Goal: Check status: Check status

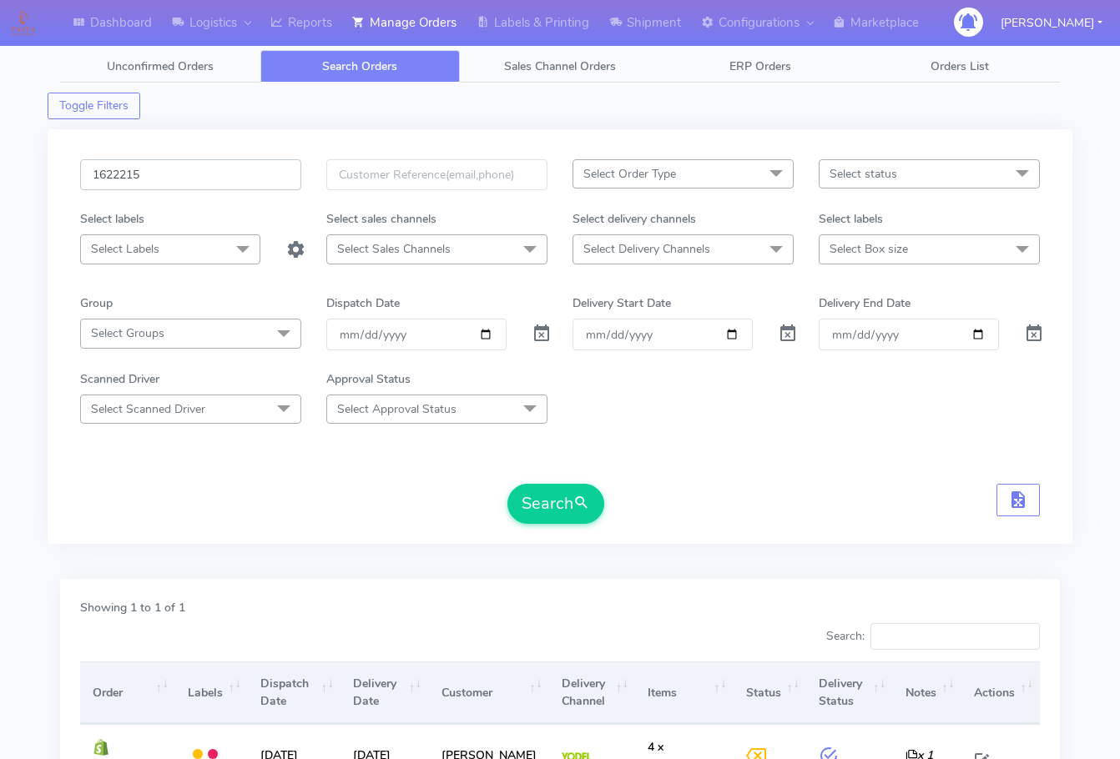
click at [207, 164] on input "1622215" at bounding box center [190, 174] width 221 height 31
paste input "527"
type input "1622527"
click at [565, 523] on button "Search" at bounding box center [555, 504] width 97 height 40
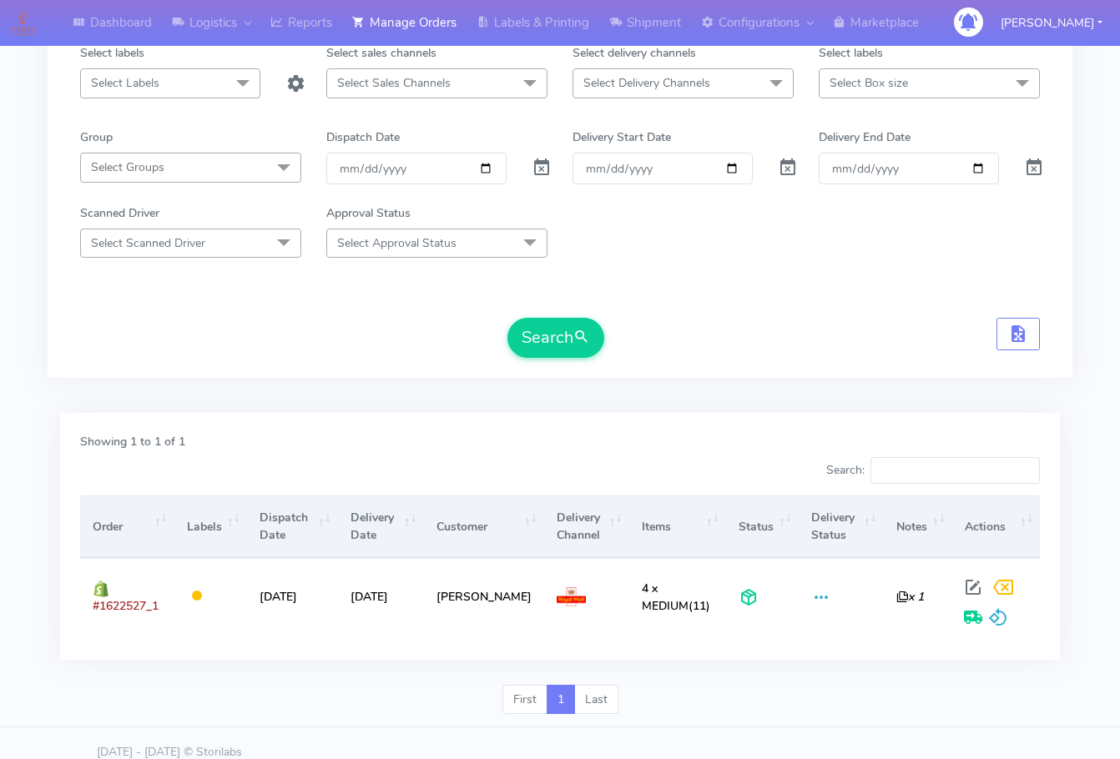
scroll to position [167, 0]
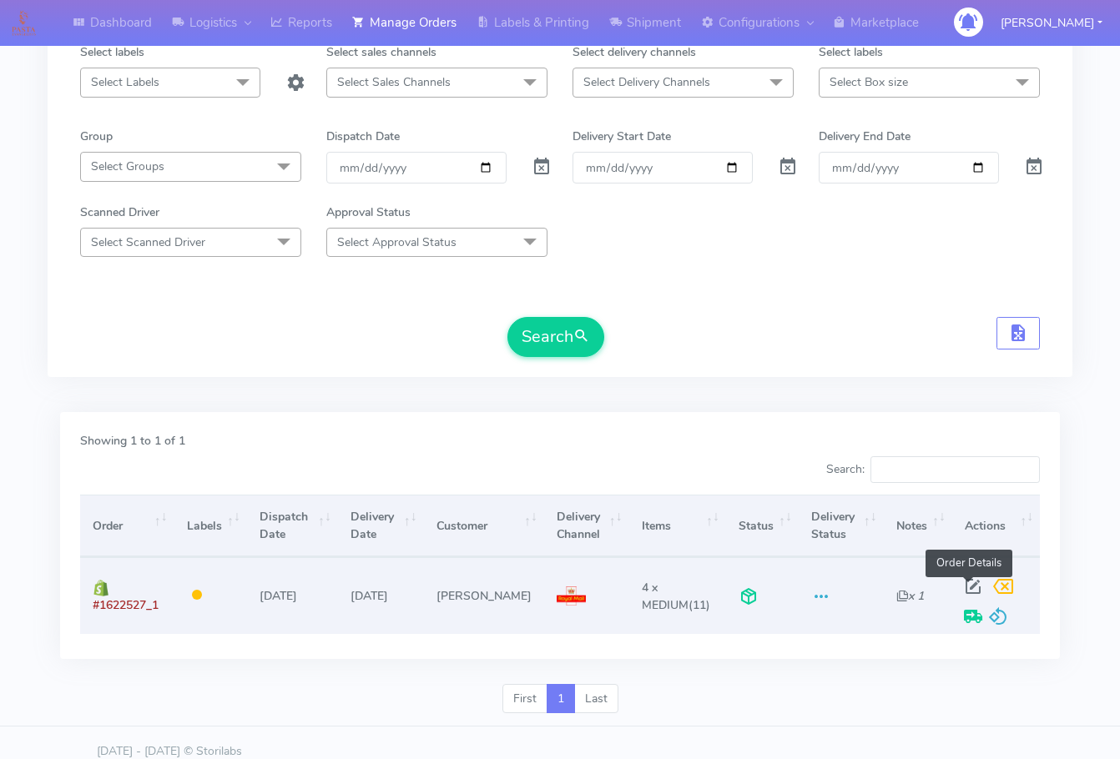
click at [973, 582] on span at bounding box center [973, 590] width 30 height 16
select select "3"
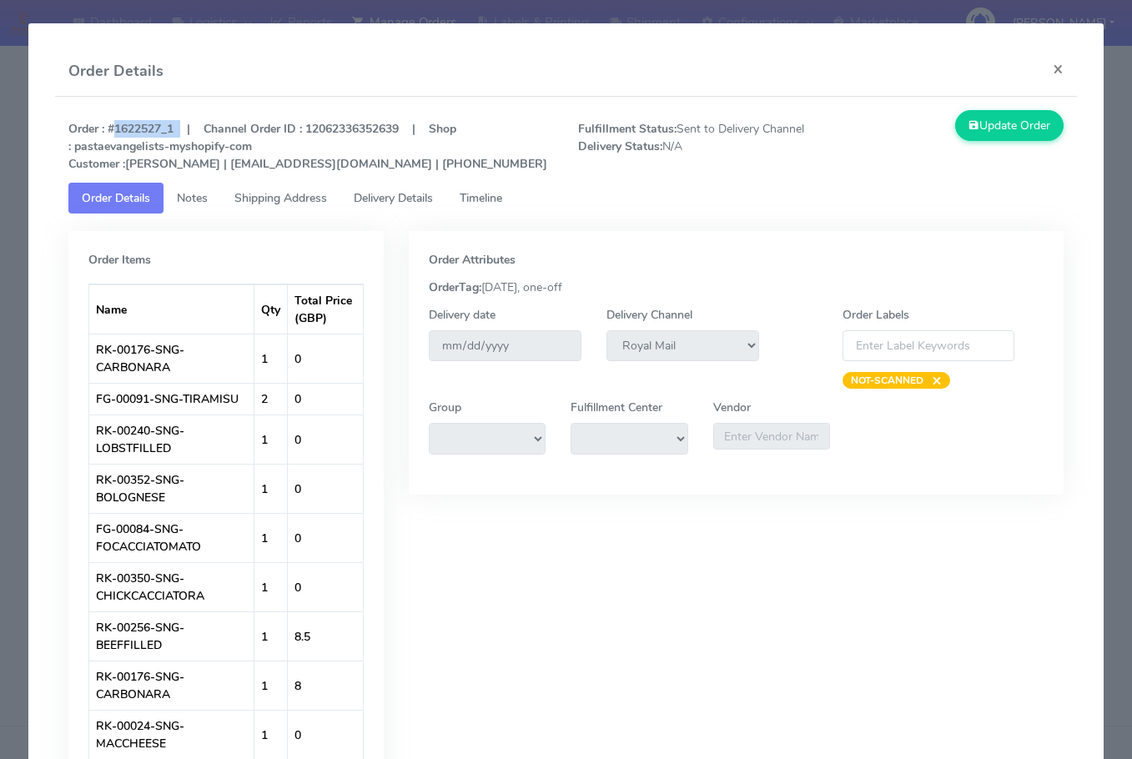
drag, startPoint x: 179, startPoint y: 133, endPoint x: 110, endPoint y: 128, distance: 69.4
click at [110, 128] on strong "Order : #1622527_1 | Channel Order ID : 12062336352639 | Shop : pastaevangelist…" at bounding box center [307, 146] width 479 height 51
copy strong "#1622527_1"
click at [1051, 68] on button "×" at bounding box center [1059, 69] width 38 height 44
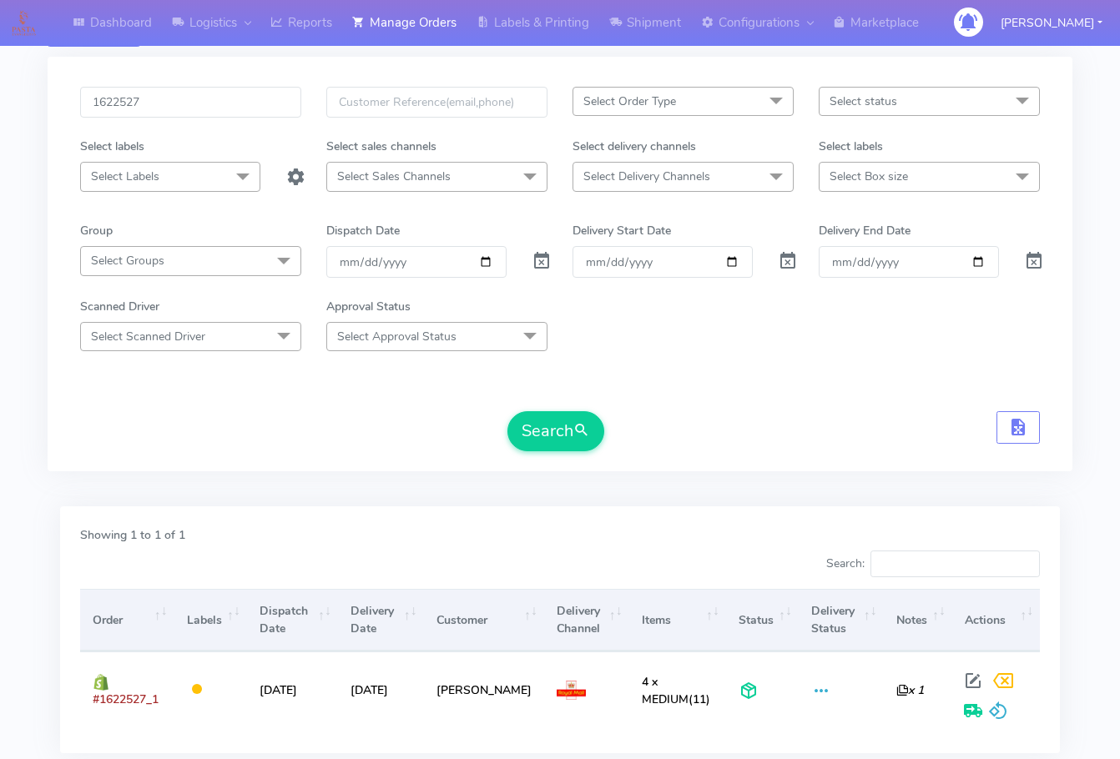
scroll to position [0, 0]
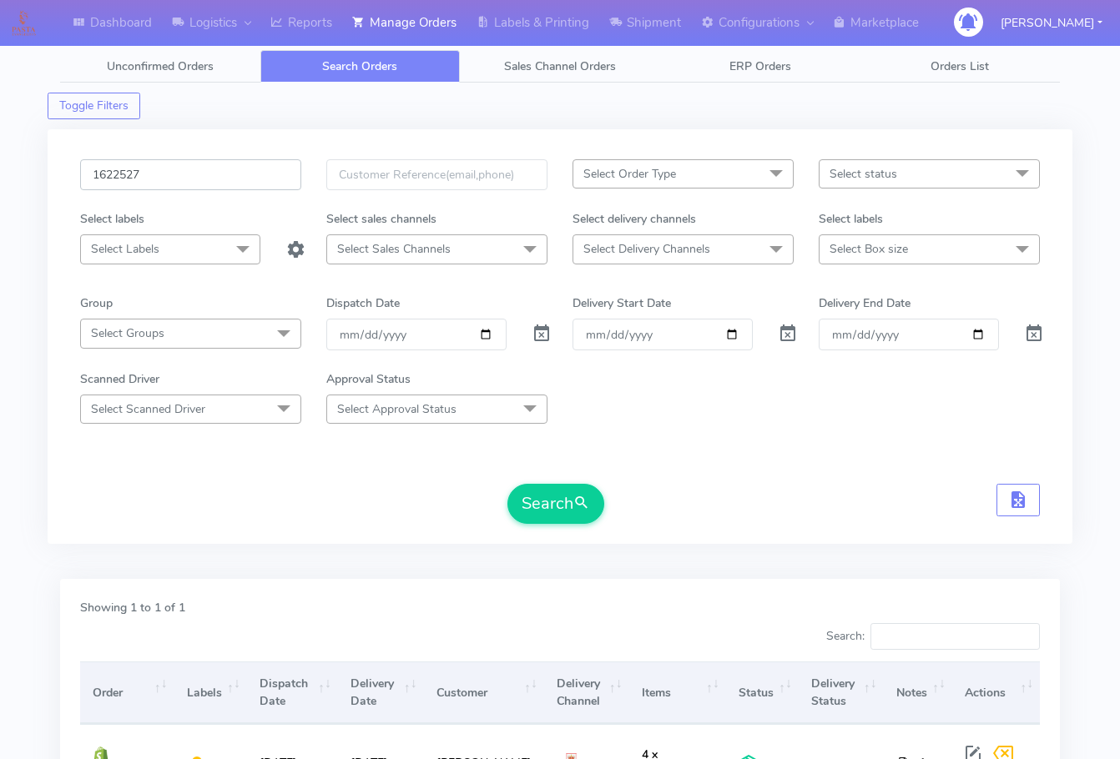
click at [173, 179] on input "1622527" at bounding box center [190, 174] width 221 height 31
paste input "18852"
type input "1618852"
click at [534, 503] on button "Search" at bounding box center [555, 504] width 97 height 40
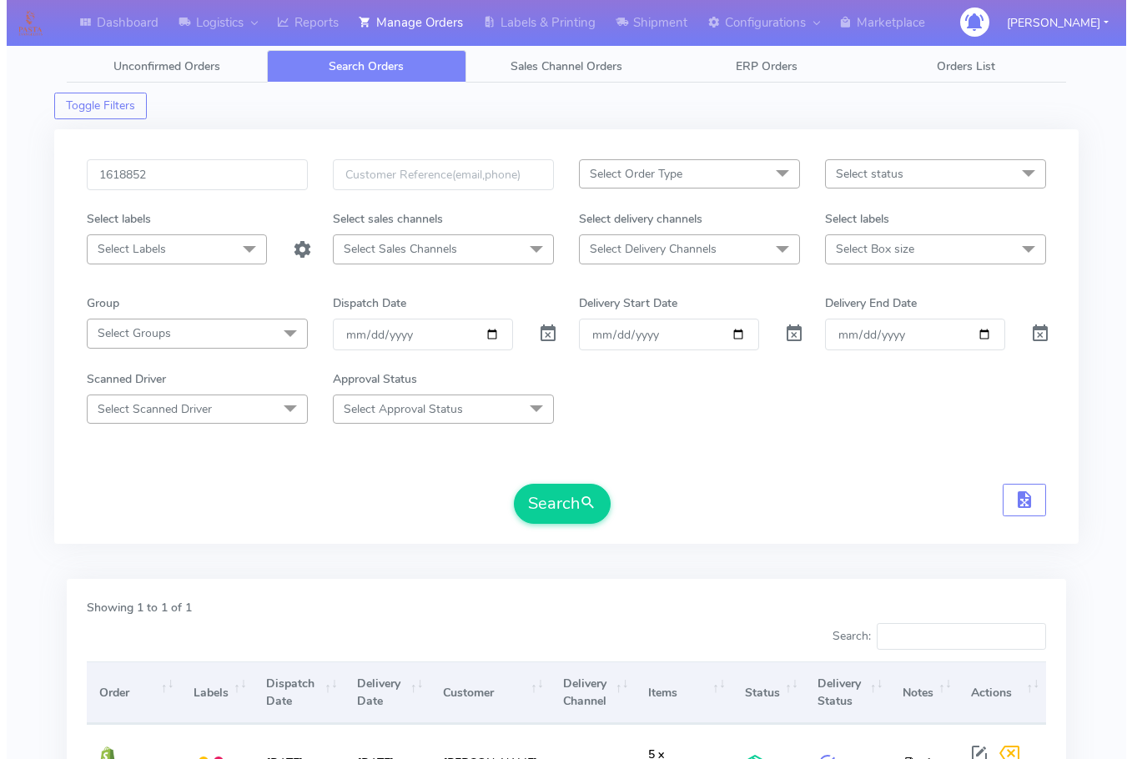
scroll to position [184, 0]
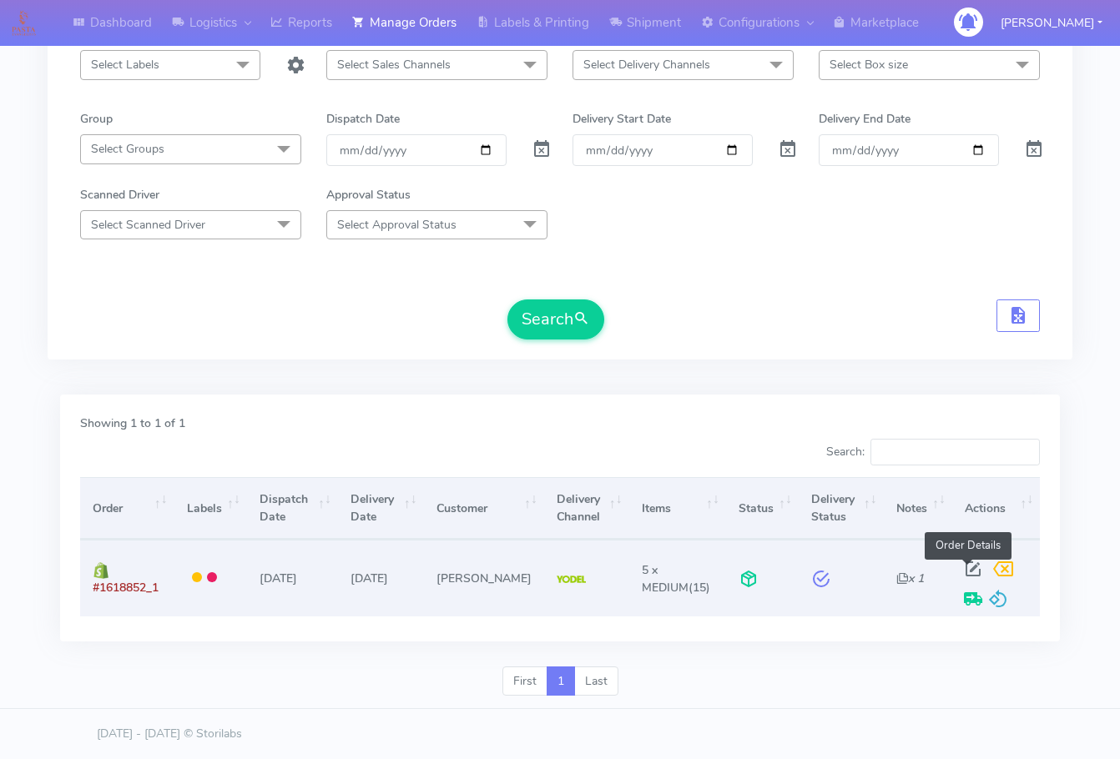
click at [971, 572] on span at bounding box center [973, 573] width 30 height 16
select select "5"
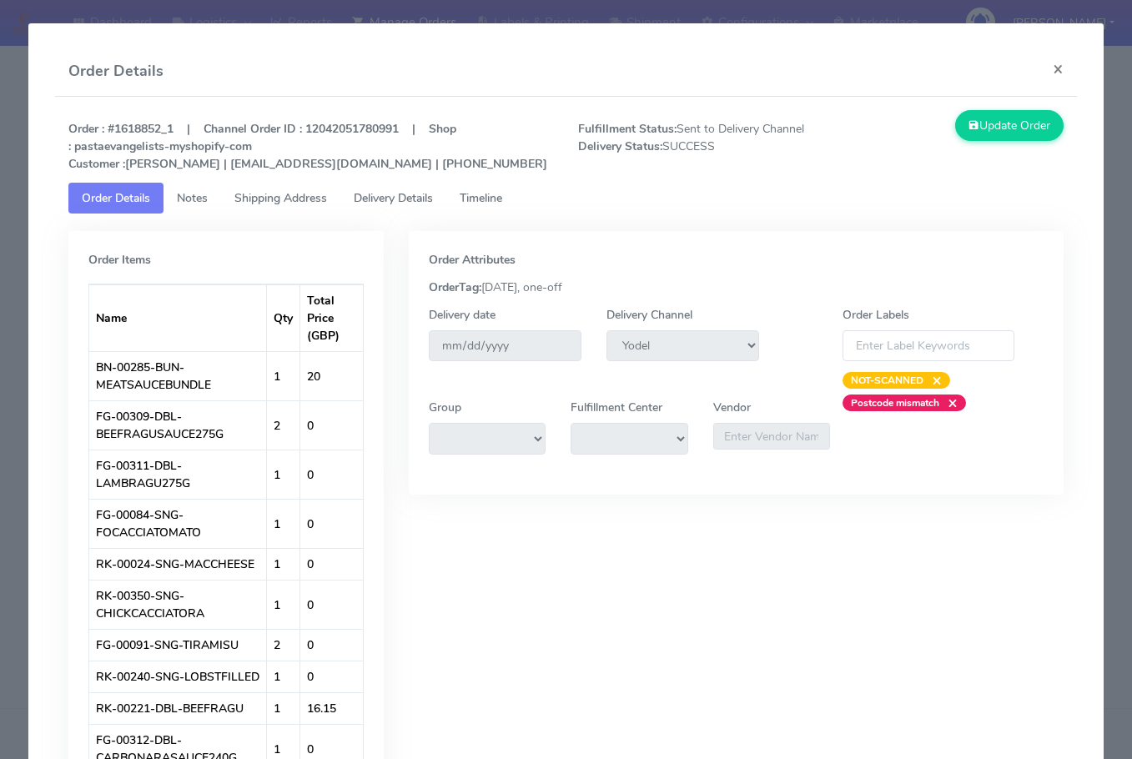
click at [248, 199] on span "Shipping Address" at bounding box center [280, 198] width 93 height 16
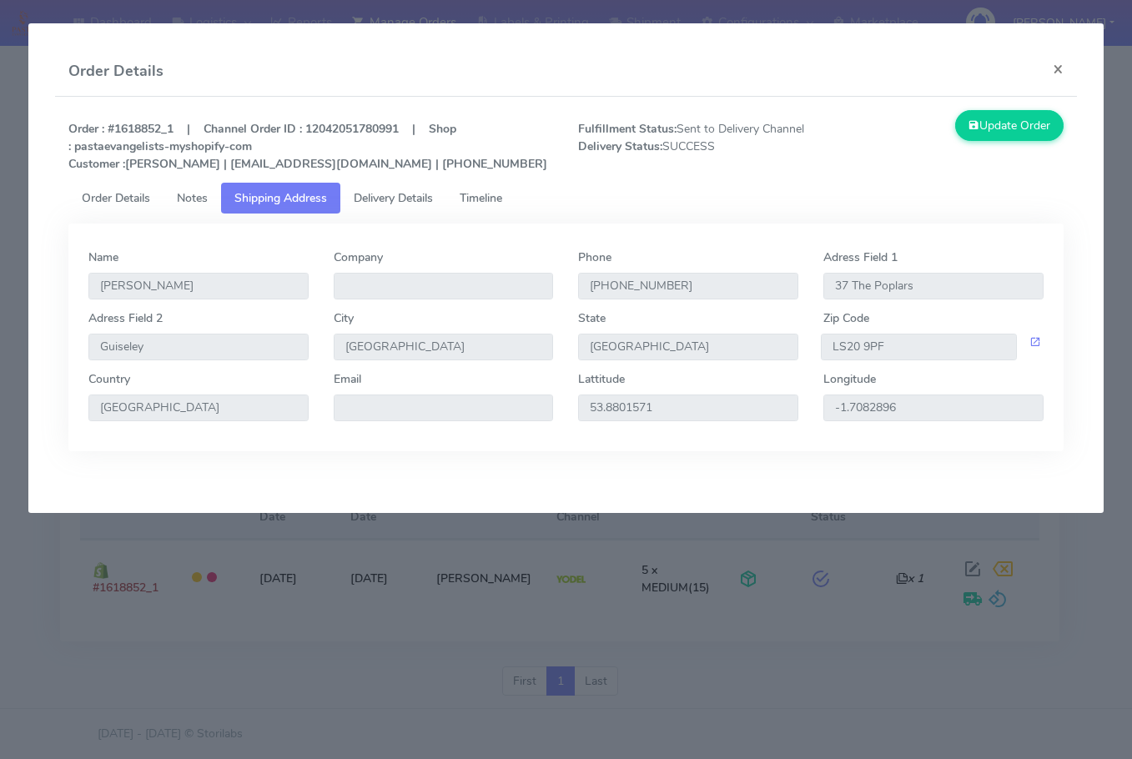
click at [378, 201] on span "Delivery Details" at bounding box center [393, 198] width 79 height 16
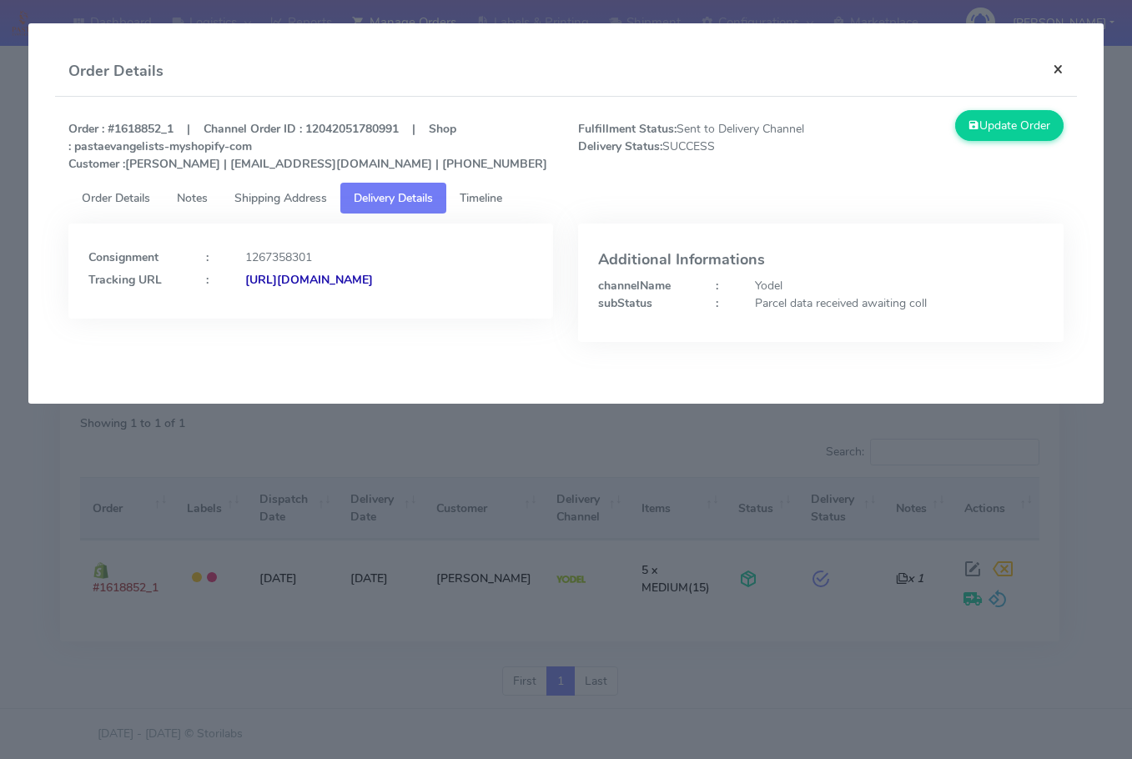
click at [1057, 74] on button "×" at bounding box center [1059, 69] width 38 height 44
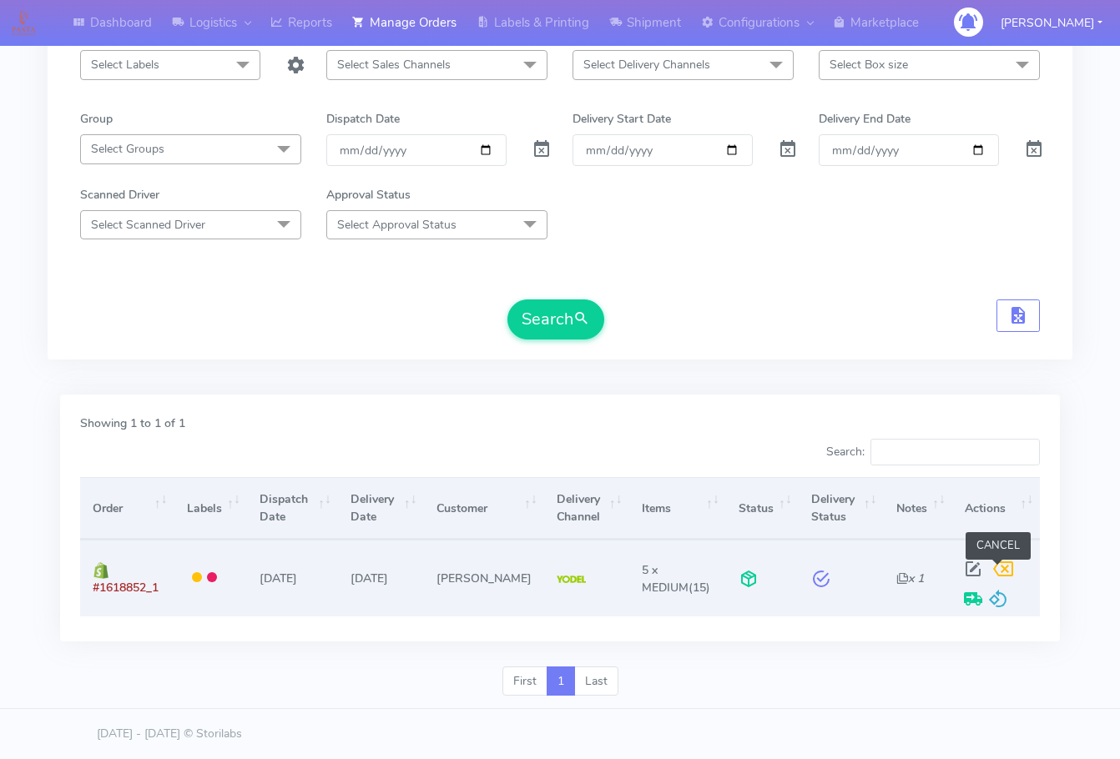
click at [995, 567] on span at bounding box center [1003, 573] width 30 height 16
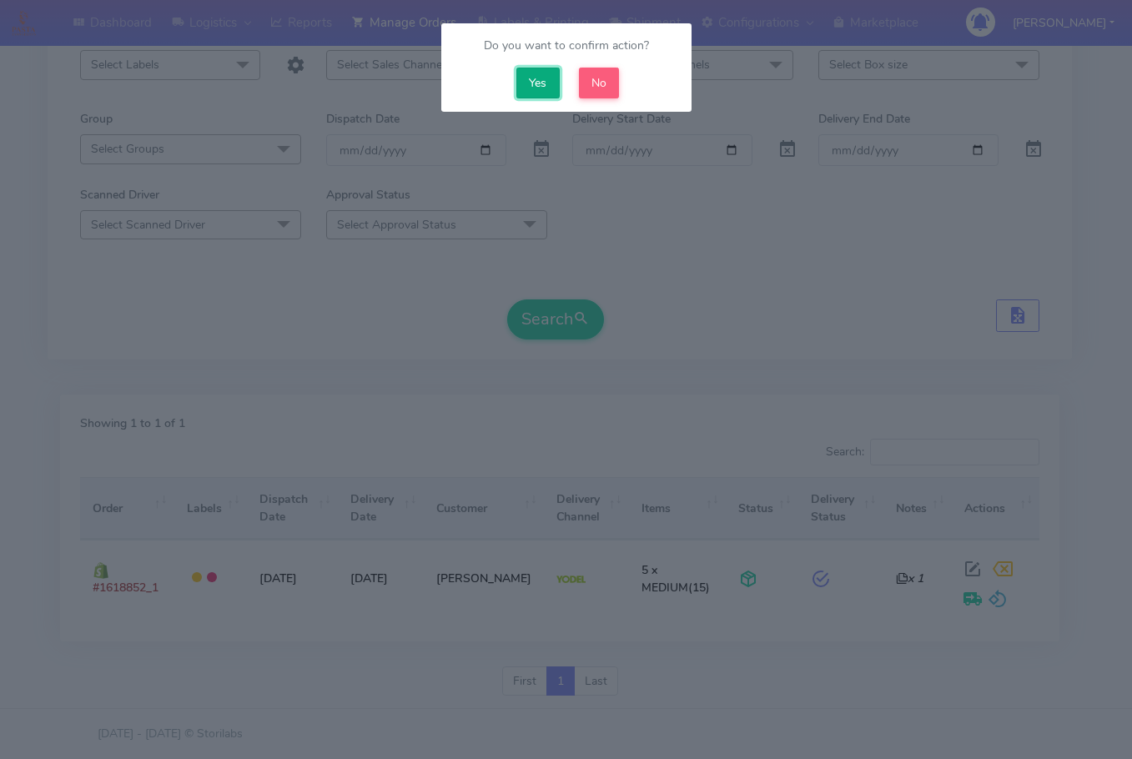
click at [536, 78] on button "Yes" at bounding box center [537, 83] width 43 height 31
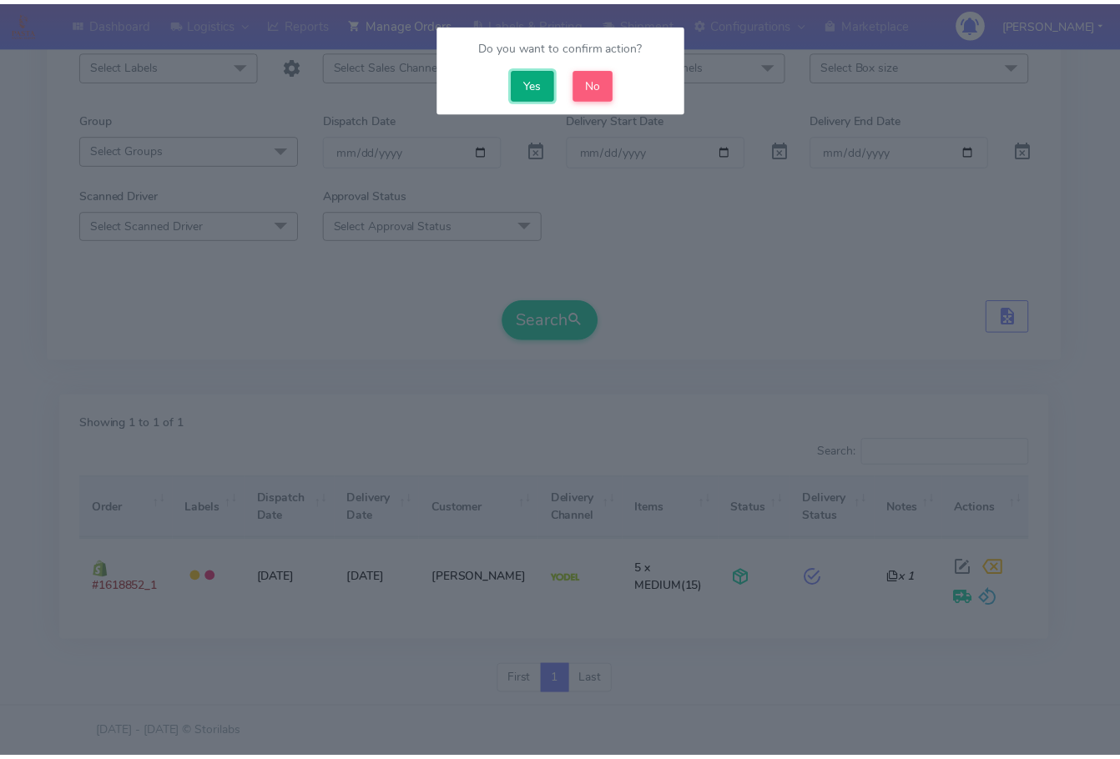
scroll to position [170, 0]
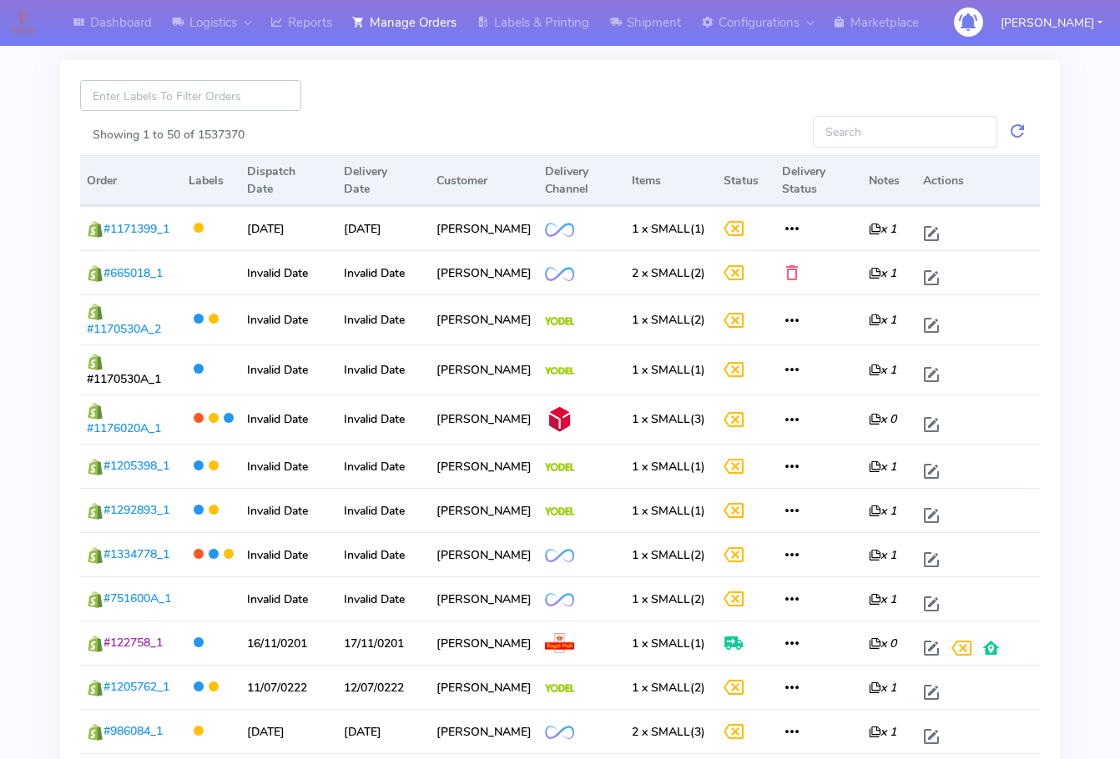
click at [98, 100] on input at bounding box center [190, 95] width 221 height 31
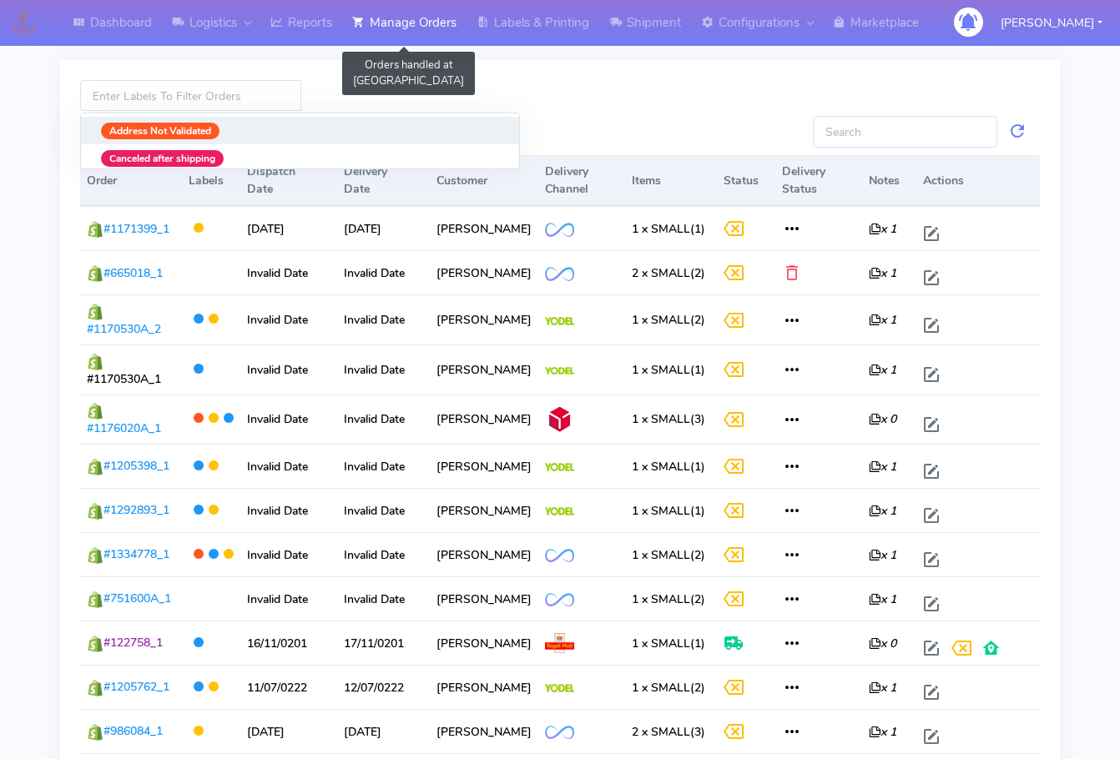
click at [423, 33] on link "Manage Orders" at bounding box center [404, 23] width 124 height 46
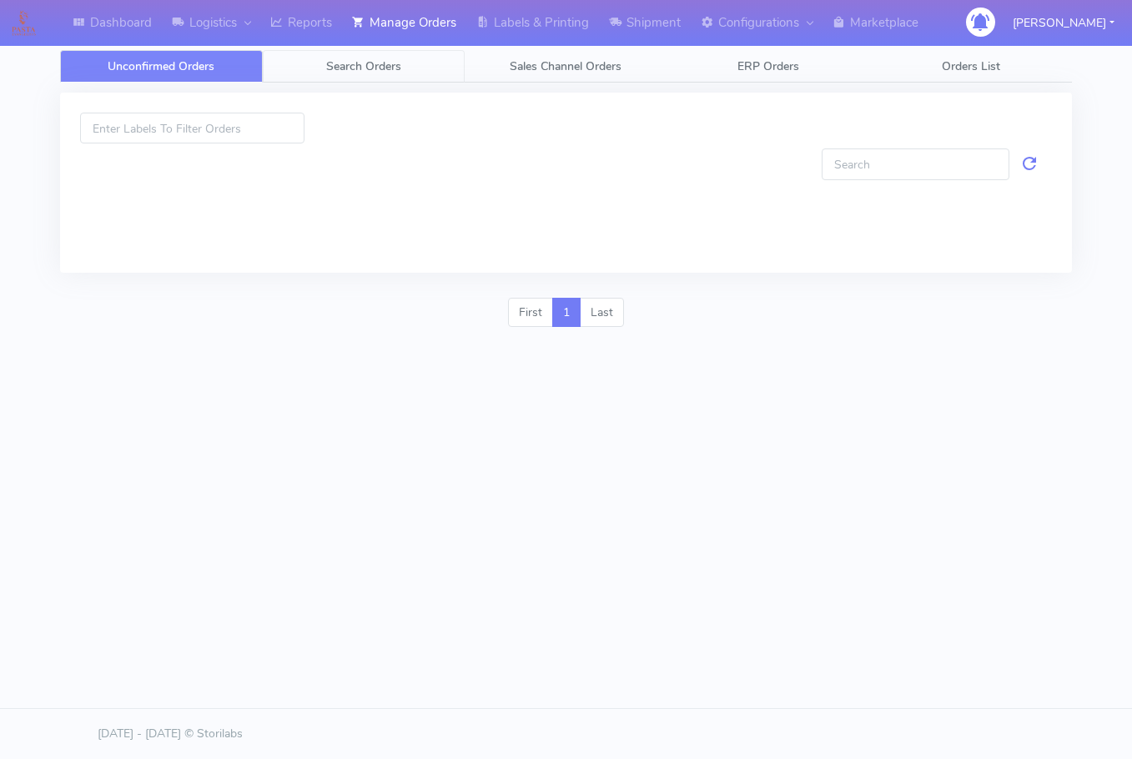
click at [411, 62] on link "Search Orders" at bounding box center [364, 66] width 203 height 33
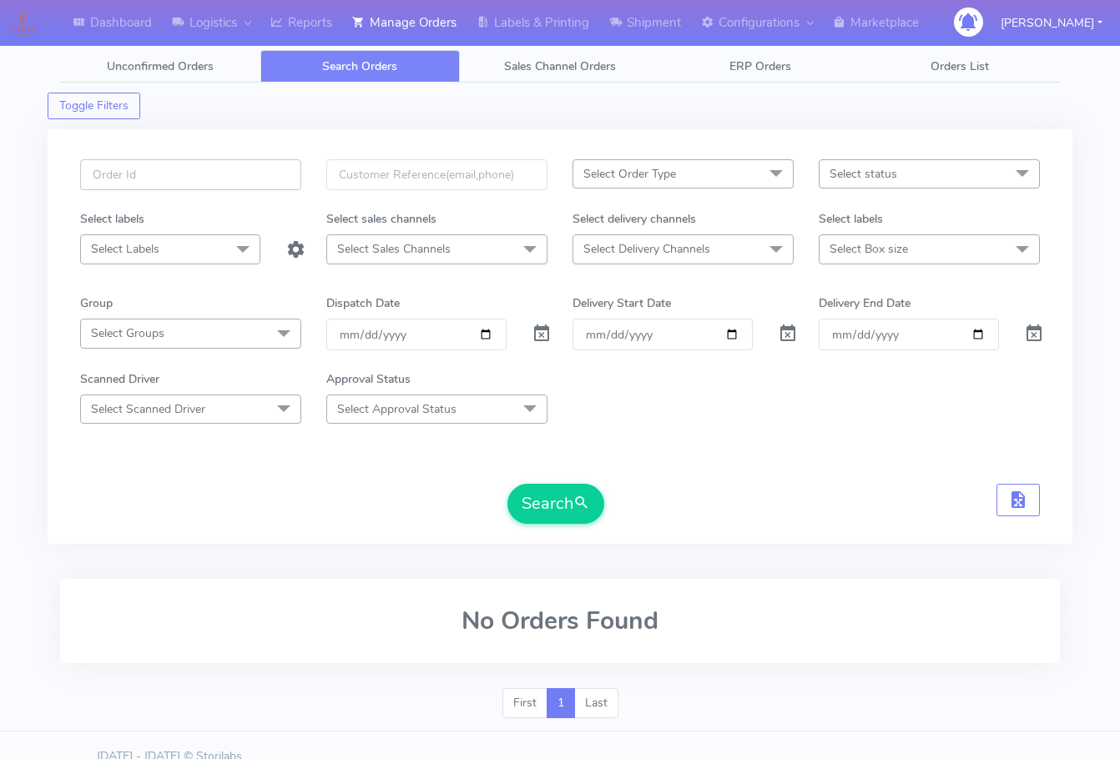
drag, startPoint x: 149, startPoint y: 174, endPoint x: 160, endPoint y: 189, distance: 19.0
click at [149, 174] on input "text" at bounding box center [190, 174] width 221 height 31
paste input "1618852"
type input "1618852"
click at [545, 338] on span at bounding box center [541, 338] width 20 height 16
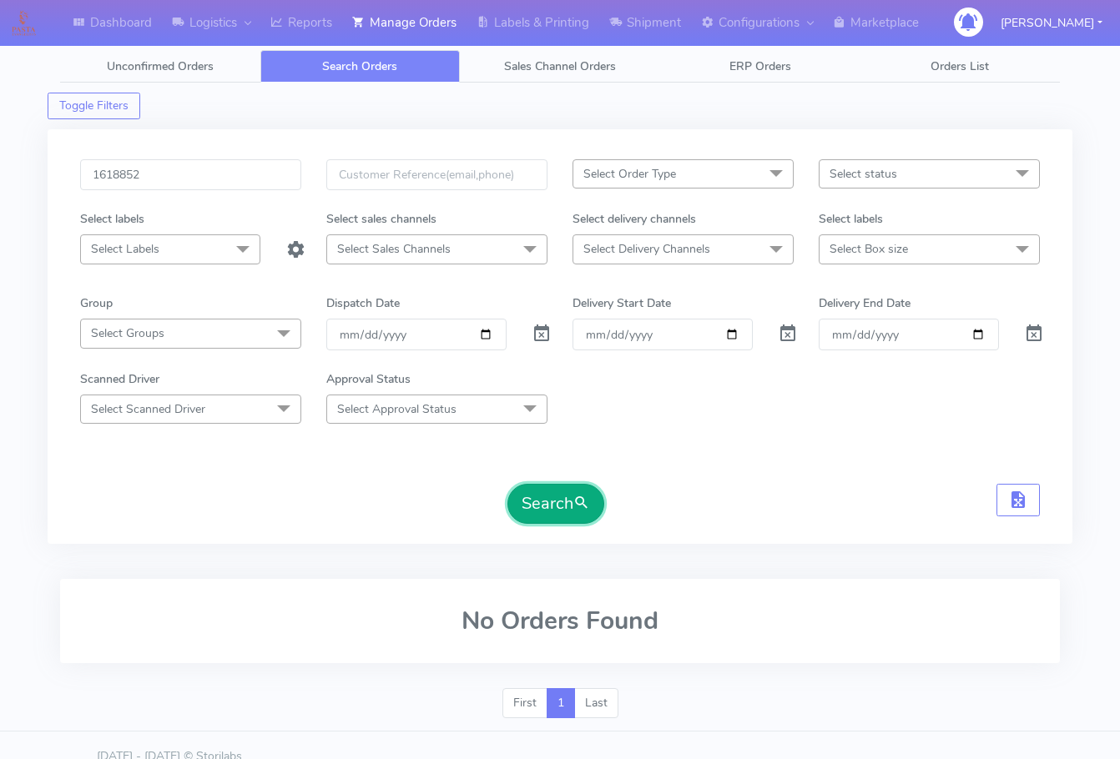
click at [559, 512] on button "Search" at bounding box center [555, 504] width 97 height 40
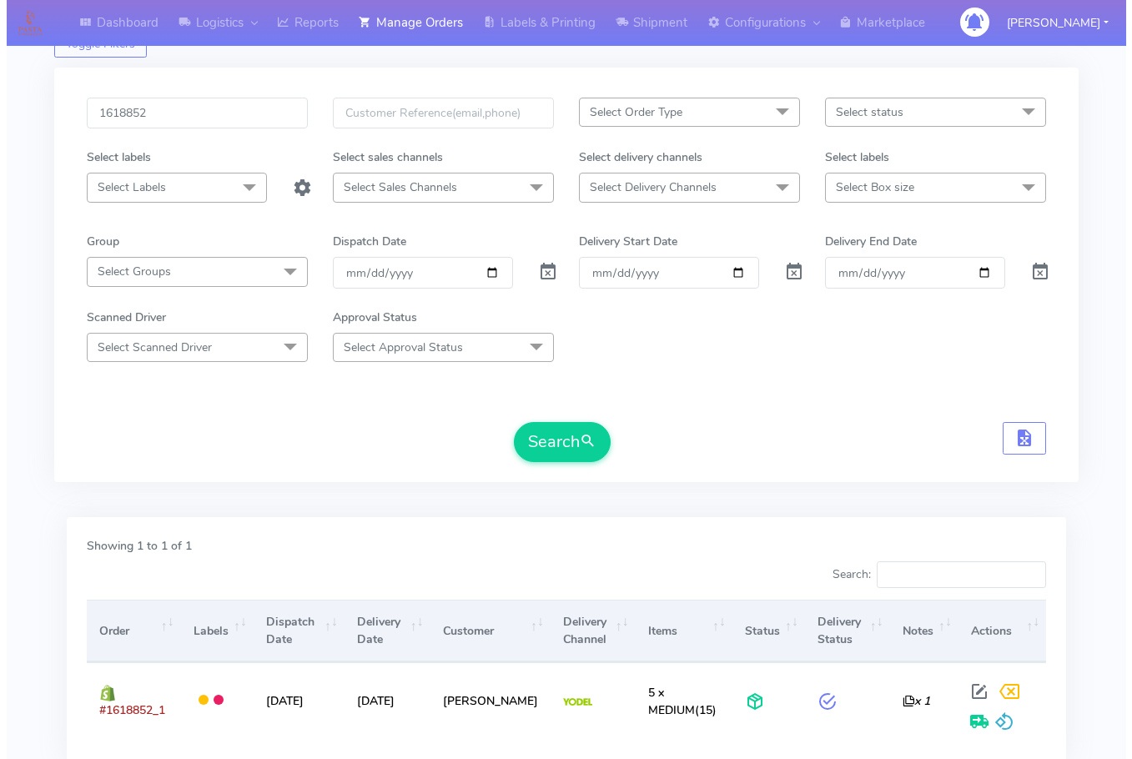
scroll to position [184, 0]
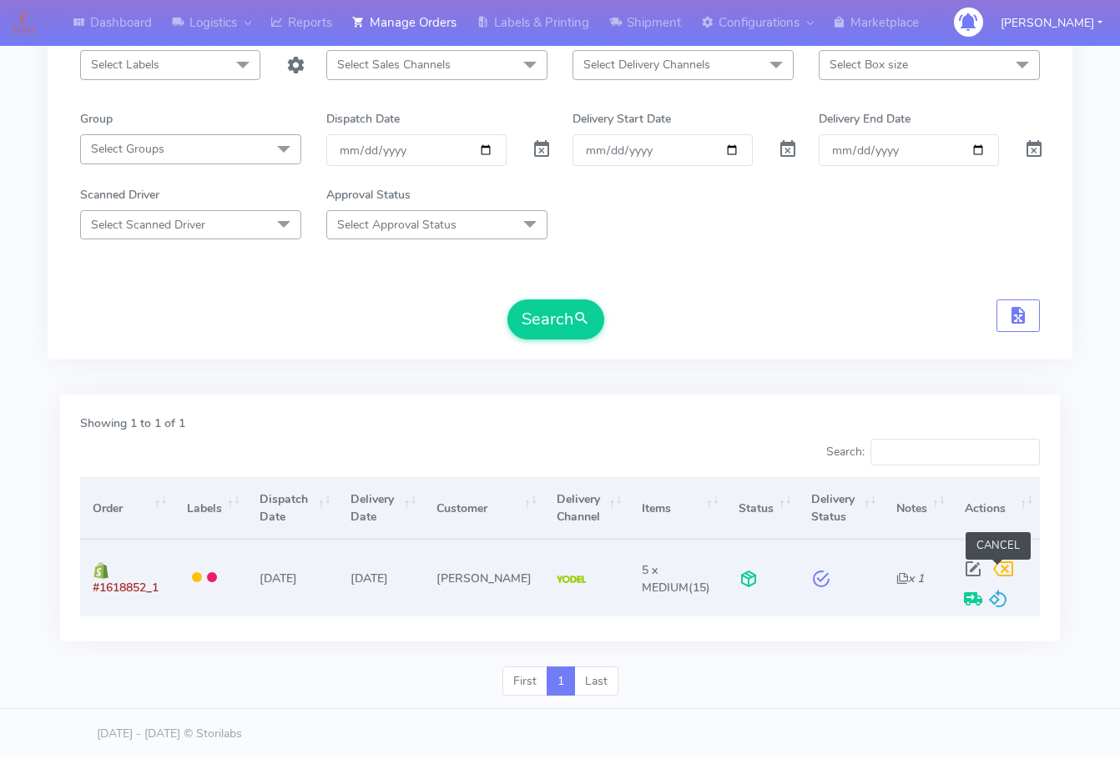
click at [1009, 572] on span at bounding box center [1003, 573] width 30 height 16
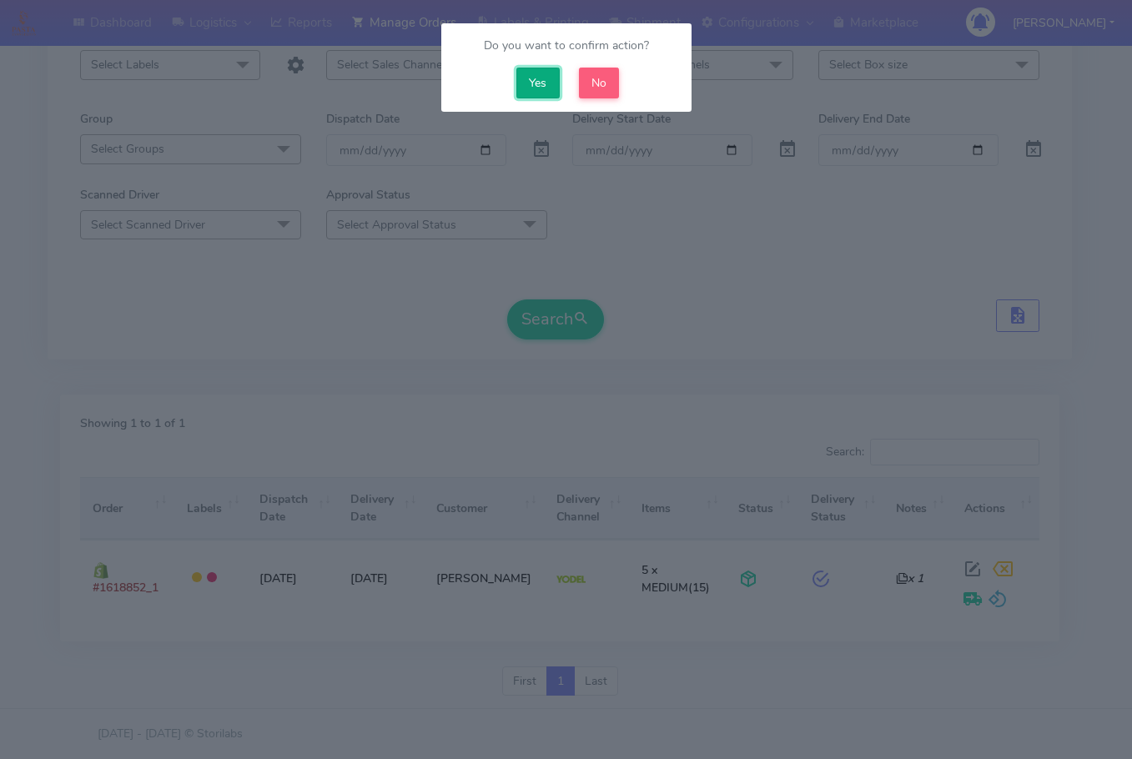
click at [527, 81] on button "Yes" at bounding box center [537, 83] width 43 height 31
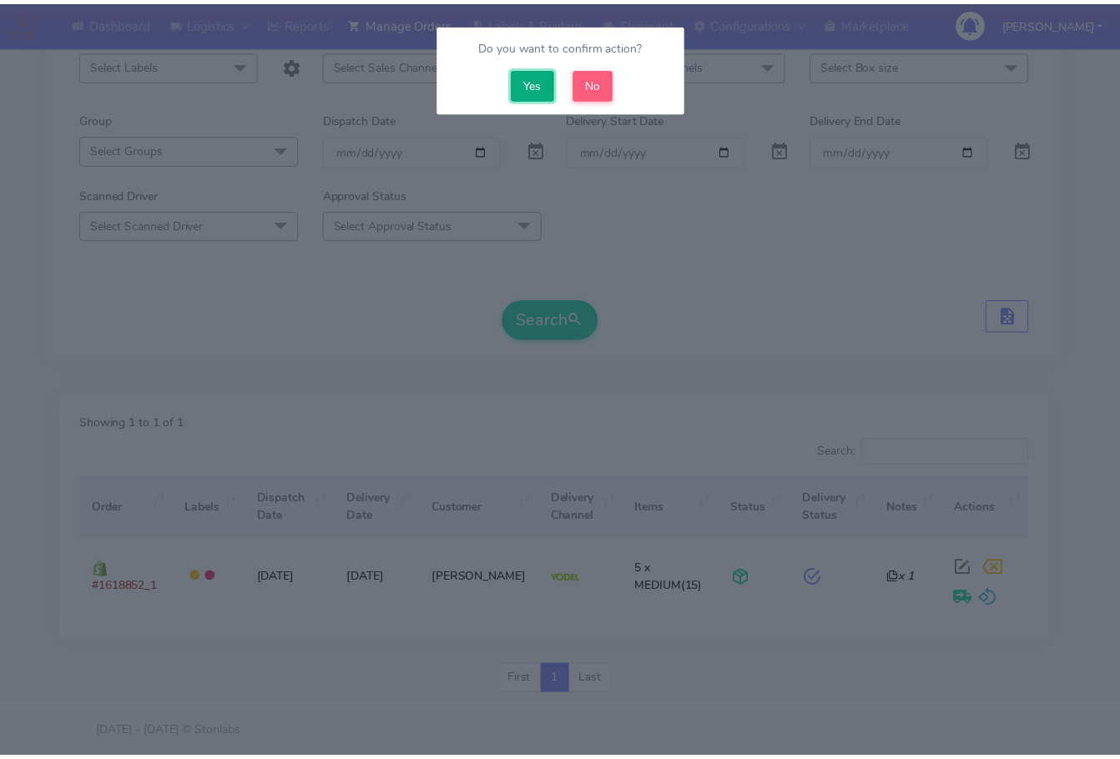
scroll to position [170, 0]
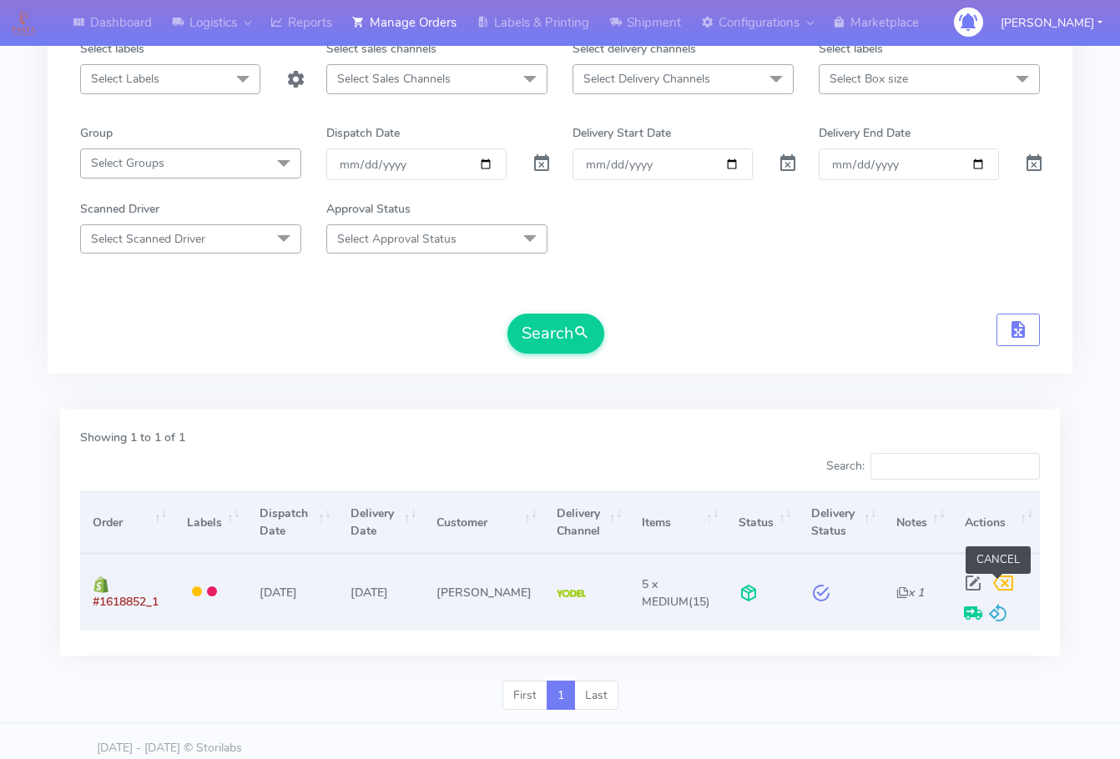
click at [1001, 584] on span at bounding box center [1003, 587] width 30 height 16
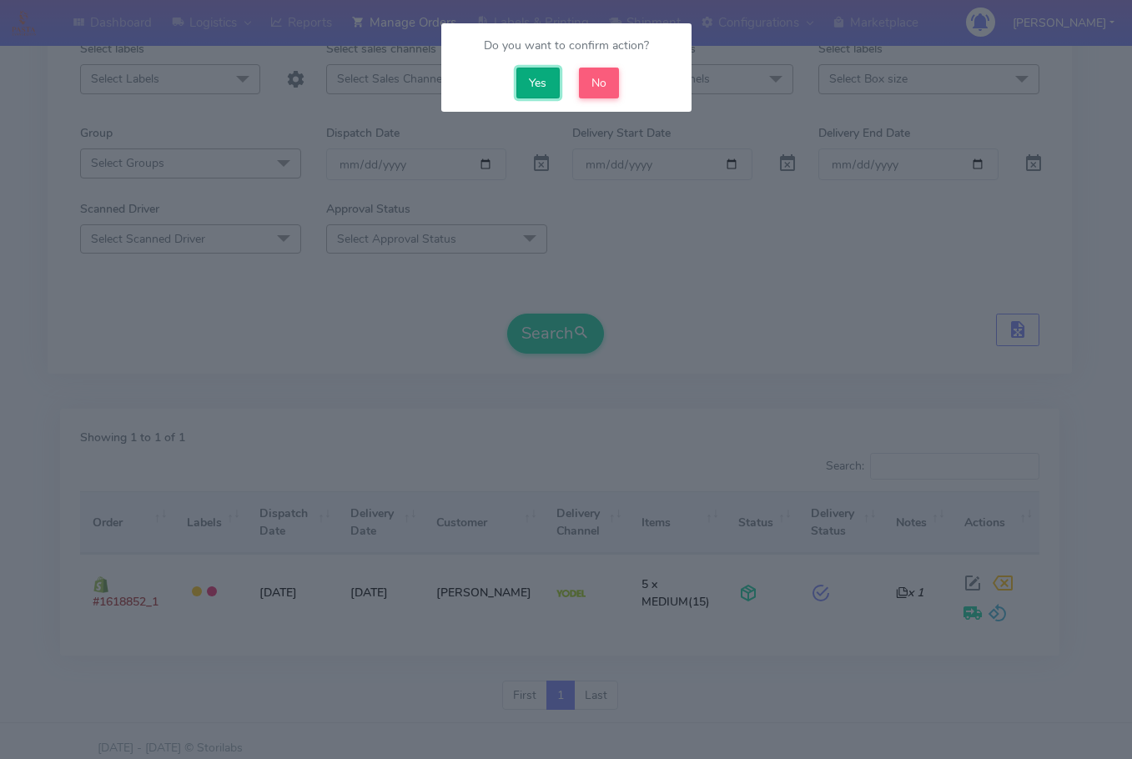
click at [531, 90] on button "Yes" at bounding box center [537, 83] width 43 height 31
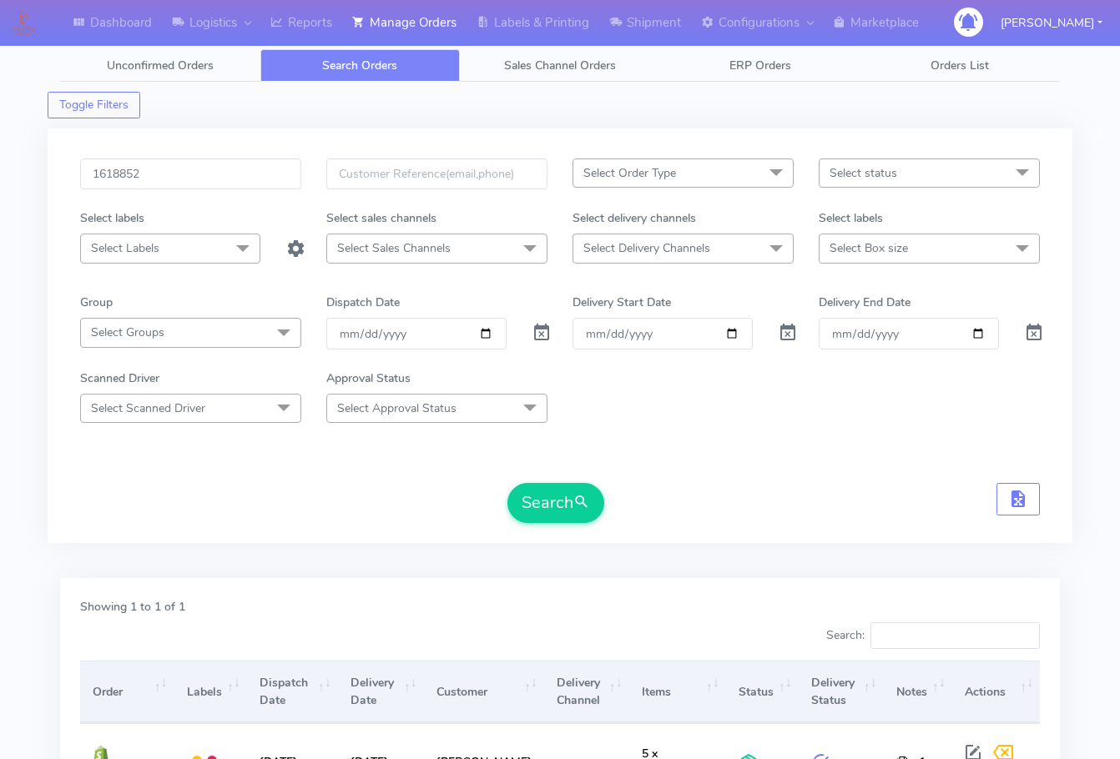
scroll to position [0, 0]
drag, startPoint x: 203, startPoint y: 164, endPoint x: 361, endPoint y: 346, distance: 241.9
click at [203, 164] on input "1618852" at bounding box center [190, 174] width 221 height 31
paste input "528"
type input "1618528"
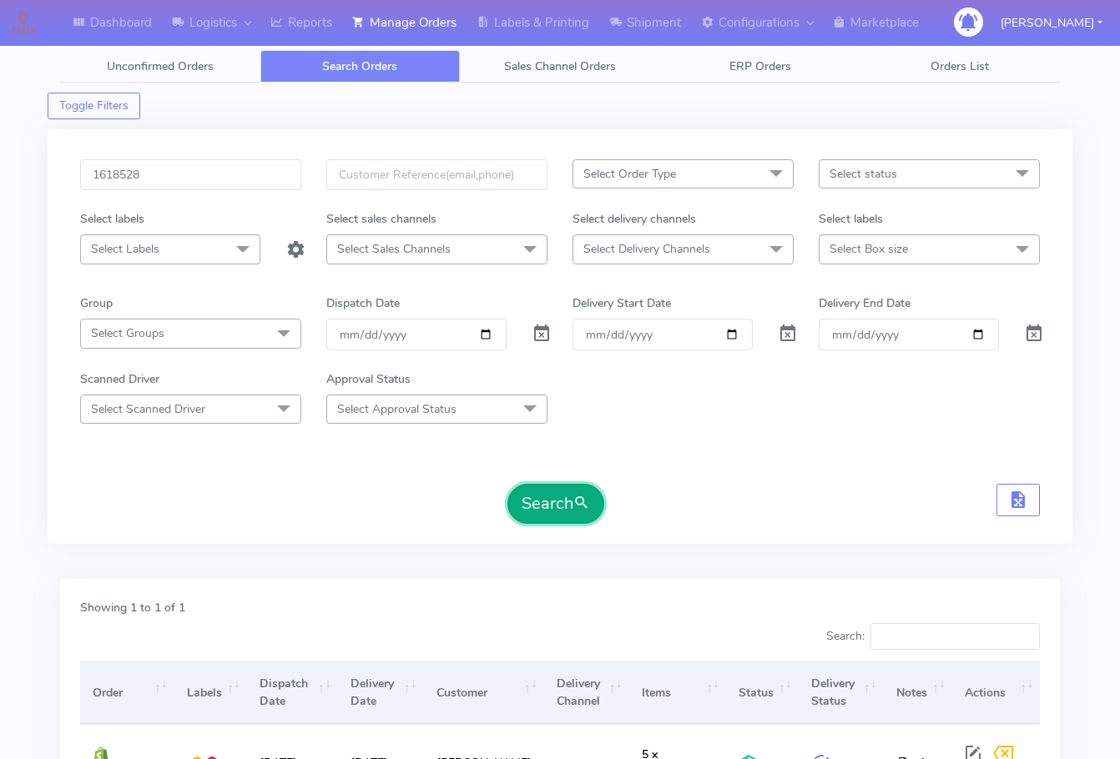
click at [550, 501] on button "Search" at bounding box center [555, 504] width 97 height 40
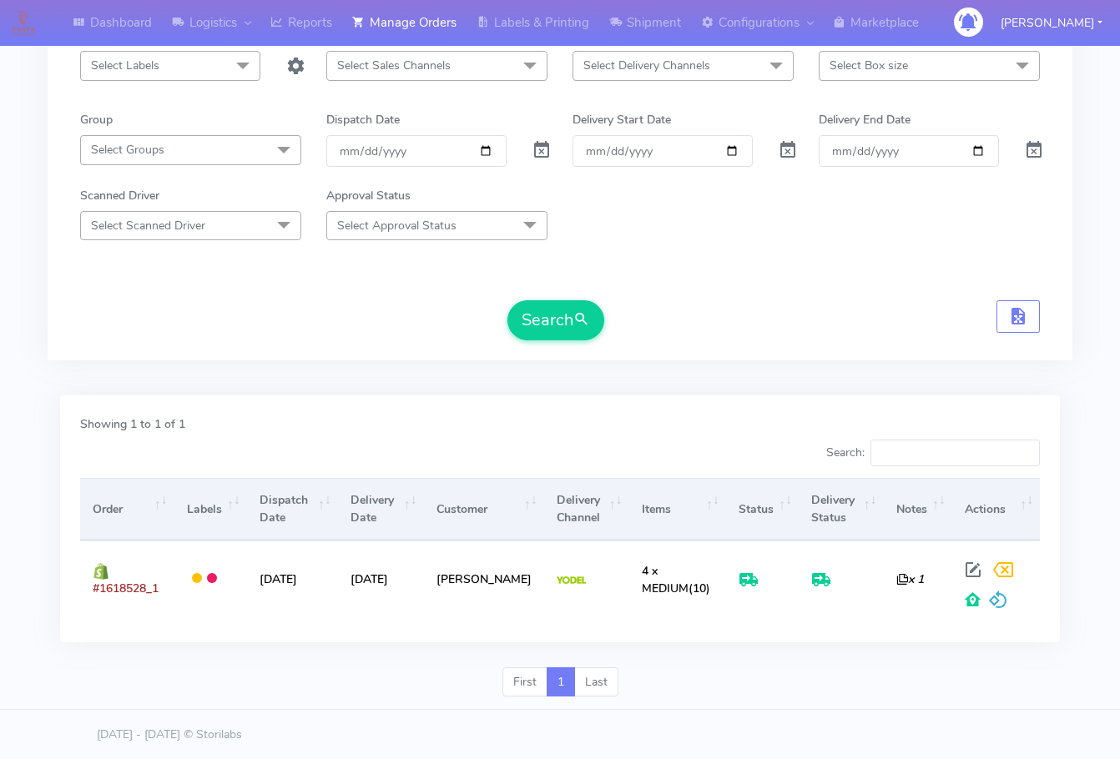
scroll to position [184, 0]
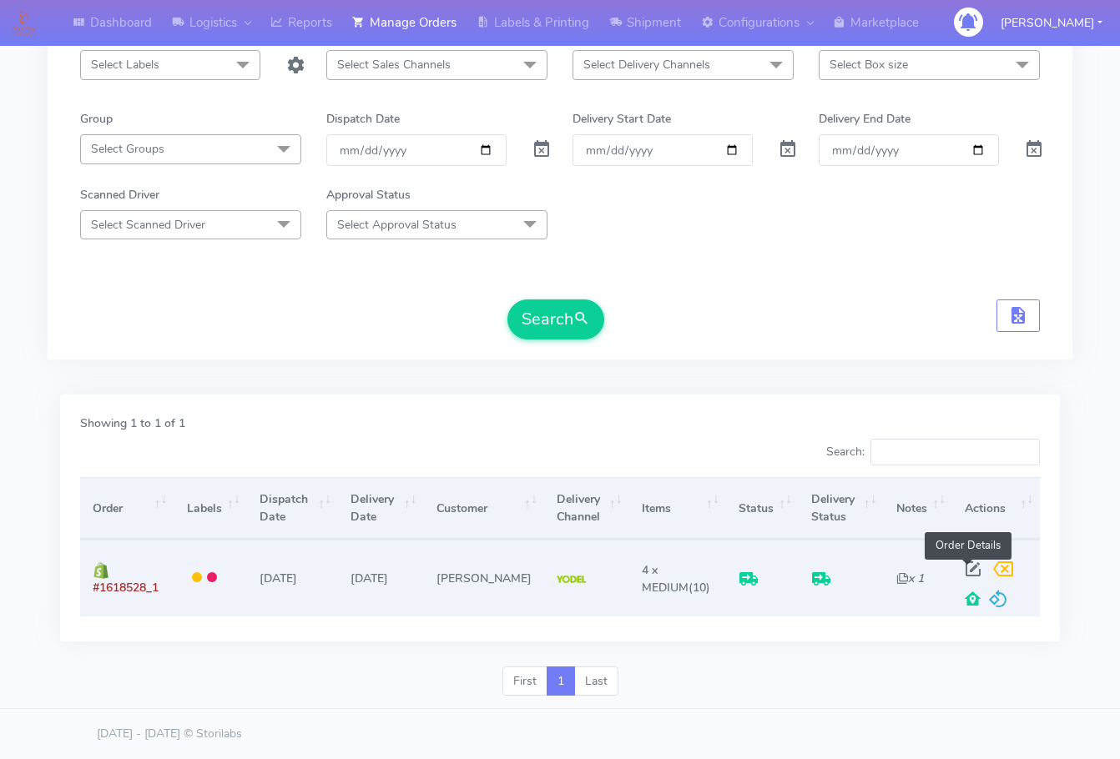
click at [965, 565] on span at bounding box center [973, 573] width 30 height 16
select select "5"
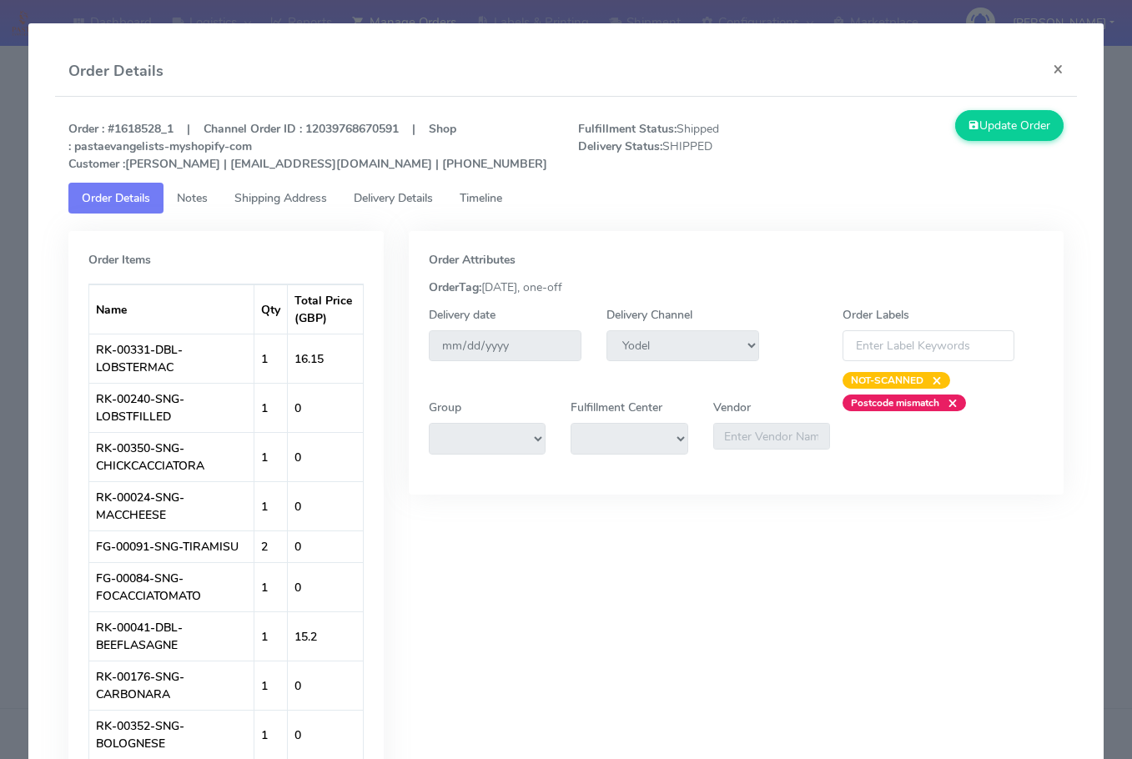
click at [291, 204] on span "Shipping Address" at bounding box center [280, 198] width 93 height 16
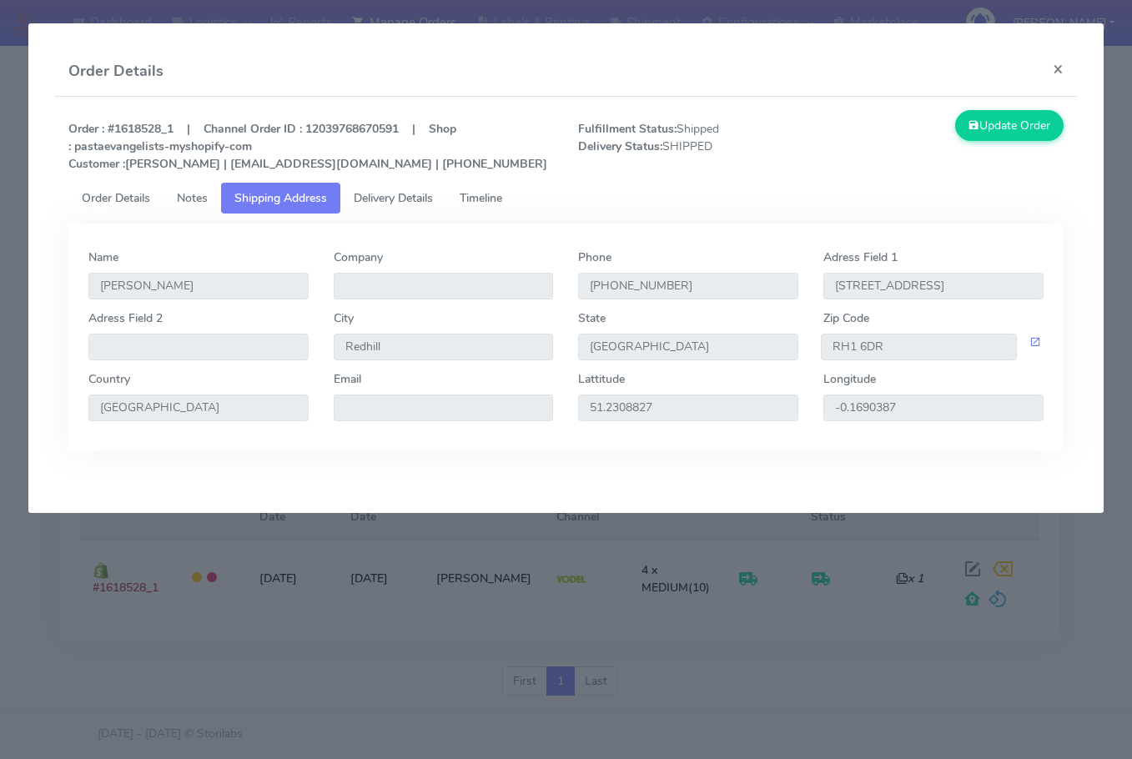
click at [394, 201] on span "Delivery Details" at bounding box center [393, 198] width 79 height 16
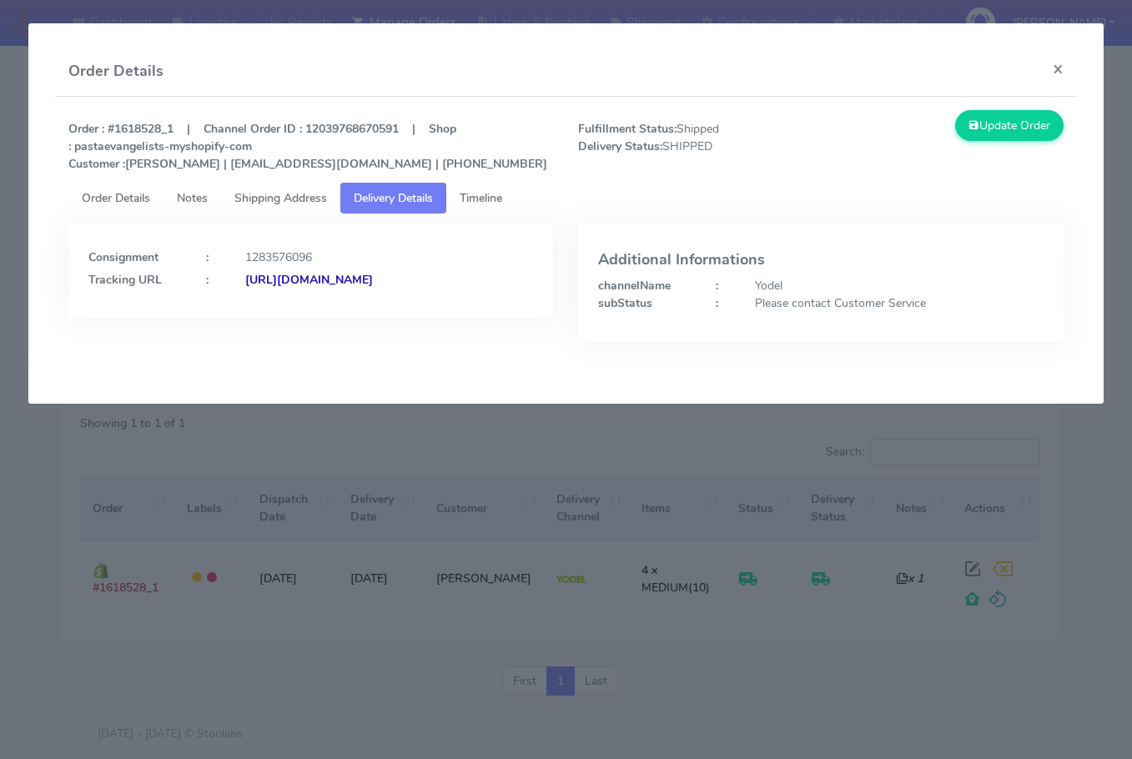
drag, startPoint x: 462, startPoint y: 315, endPoint x: 269, endPoint y: 335, distance: 193.9
click at [269, 319] on div "Consignment : 1283576096 Tracking URL : https://www.yodel.co.uk/tracking/JJD000…" at bounding box center [310, 271] width 485 height 95
copy strong "JJD0002249960892441"
click at [1065, 71] on button "×" at bounding box center [1059, 69] width 38 height 44
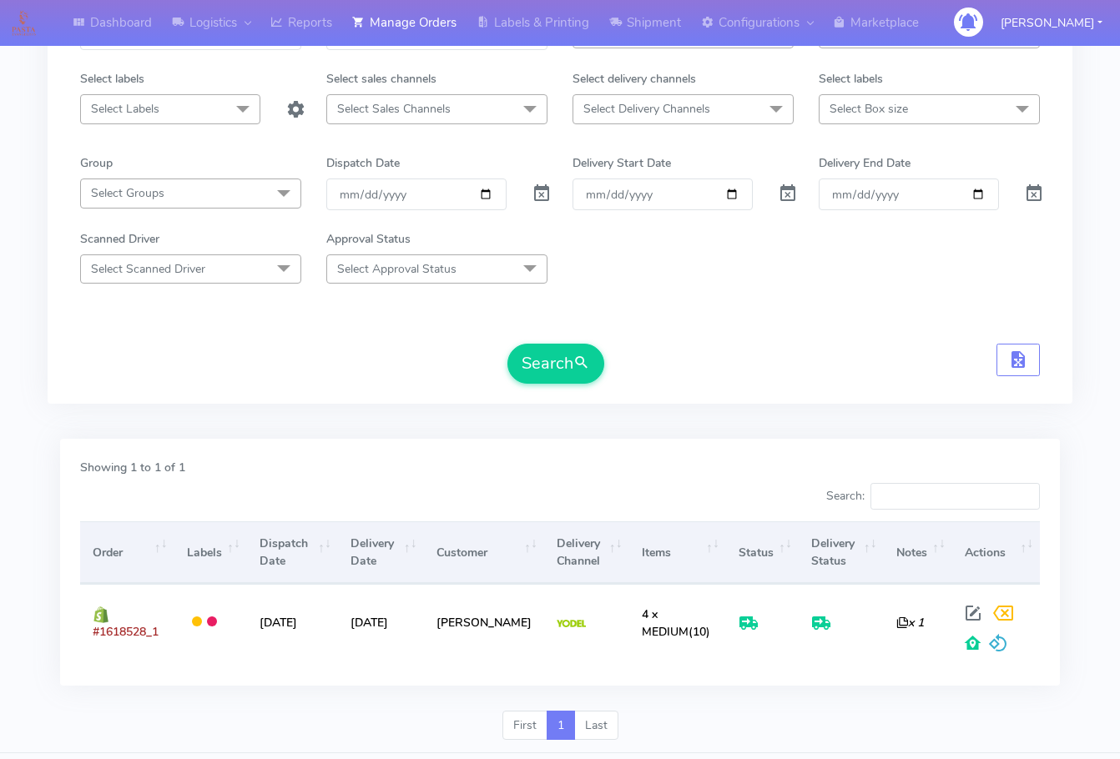
scroll to position [101, 0]
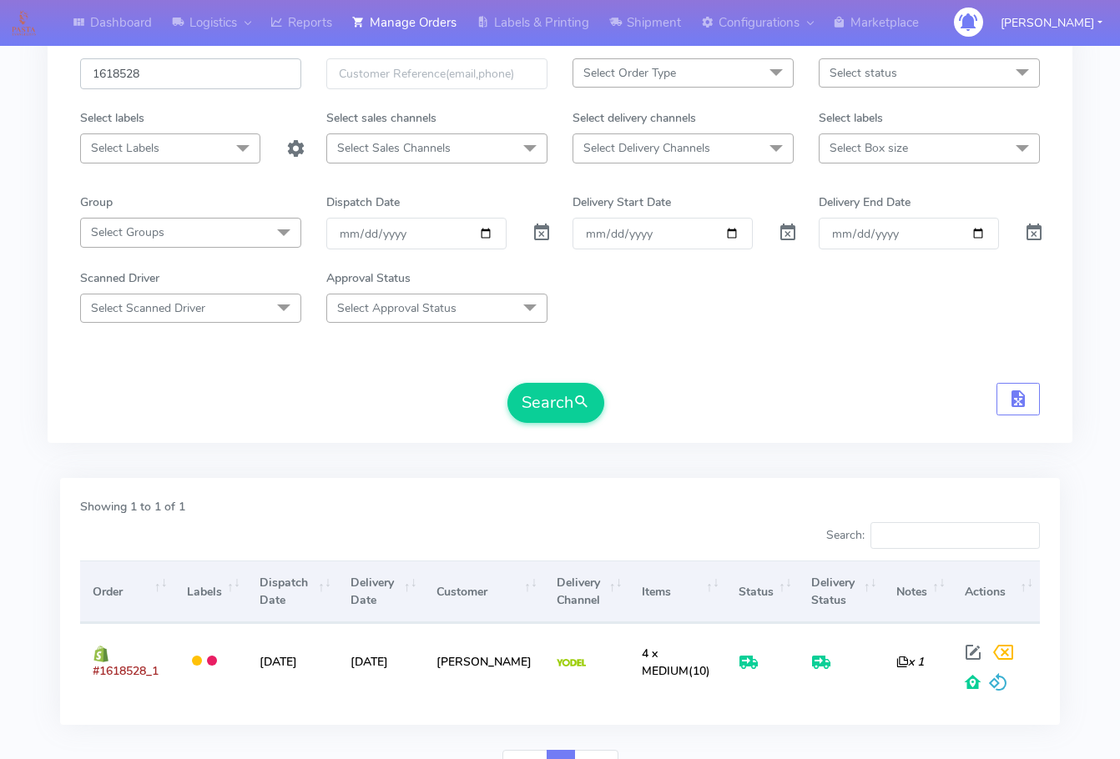
click at [180, 79] on input "1618528" at bounding box center [190, 73] width 221 height 31
paste input "9735"
click at [543, 415] on button "Search" at bounding box center [555, 403] width 97 height 40
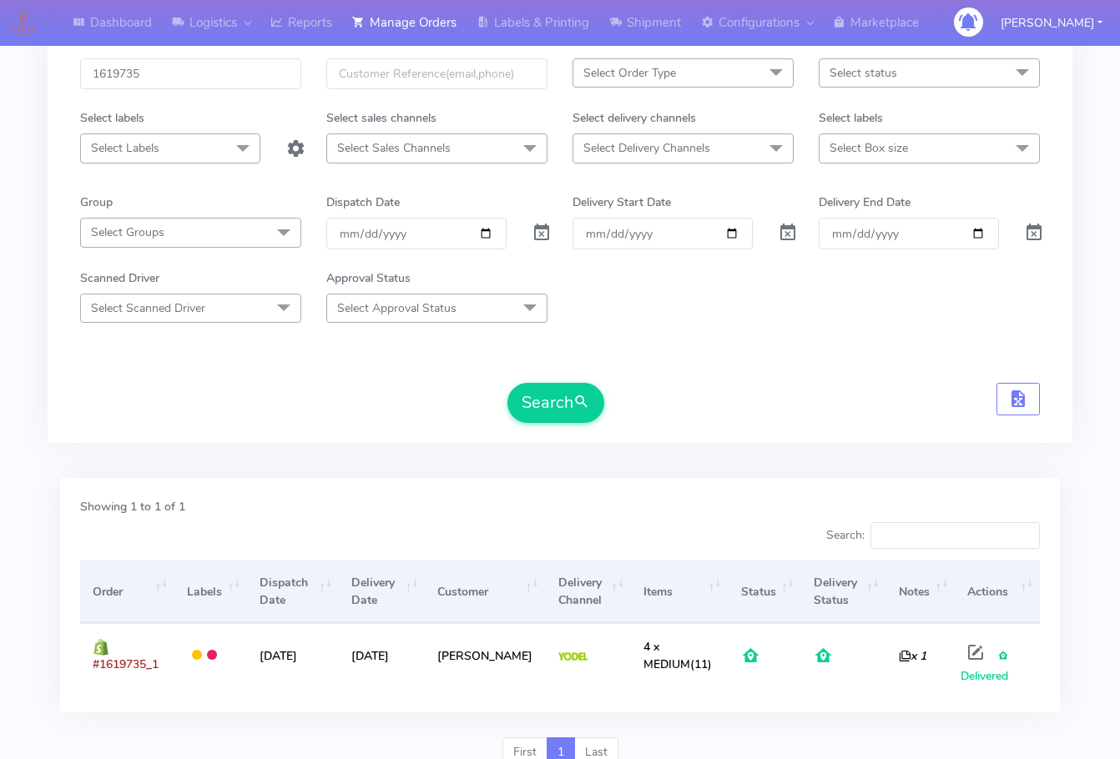
click at [319, 424] on div "1619735 Select Order Type Select All MEALS ATAVI One Off Pasta Club Gift Kit Ev…" at bounding box center [560, 245] width 985 height 375
click at [76, 405] on div "1619735 Select Order Type Select All MEALS ATAVI One Off Pasta Club Gift Kit Ev…" at bounding box center [560, 245] width 985 height 375
click at [763, 390] on div "Search" at bounding box center [559, 403] width 959 height 40
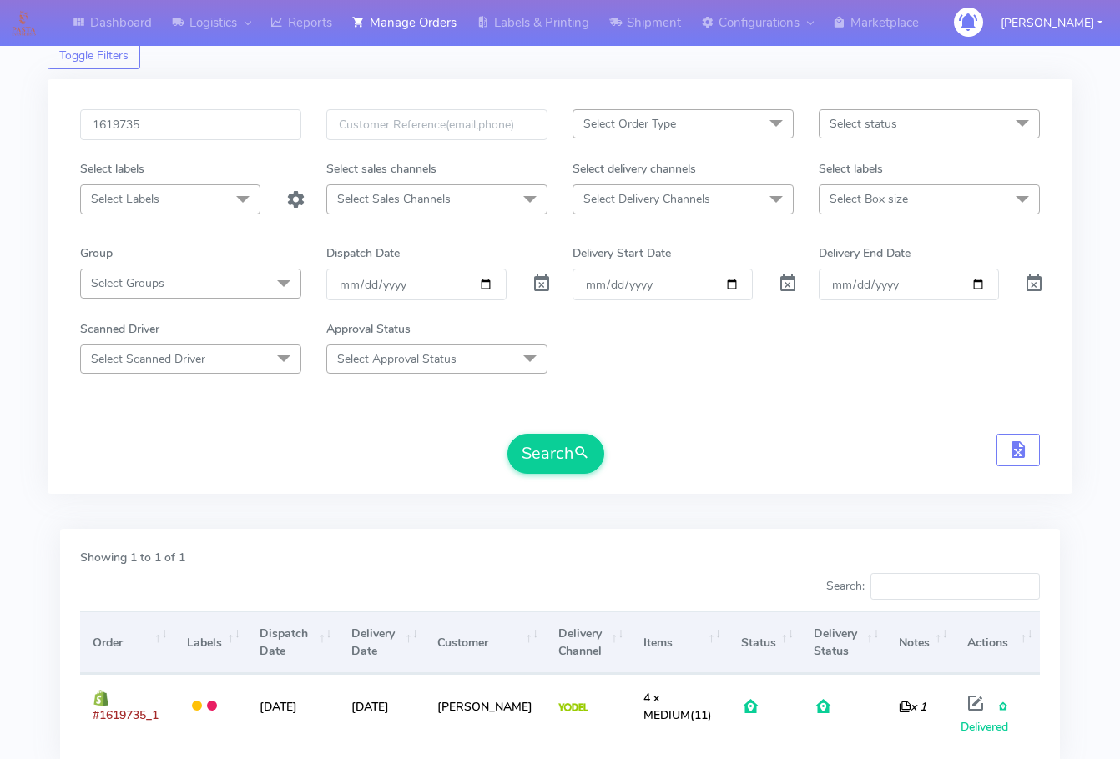
scroll to position [0, 0]
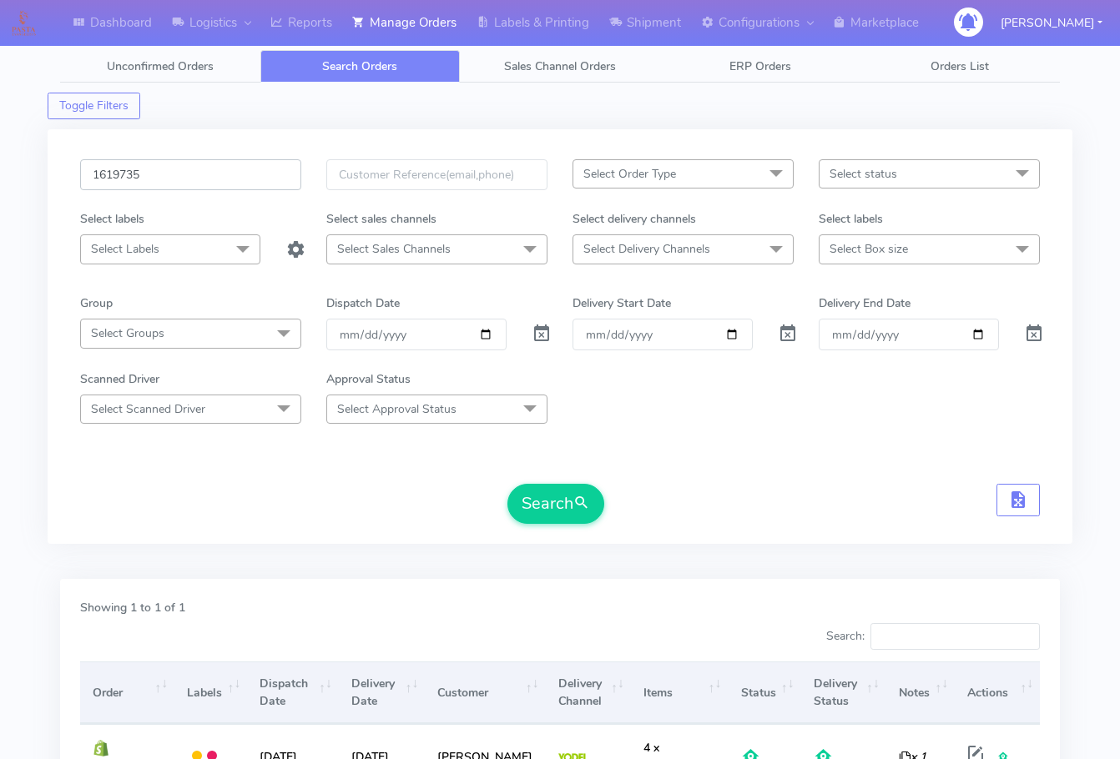
click at [194, 169] on input "1619735" at bounding box center [190, 174] width 221 height 31
paste input "21524"
type input "1621524"
click at [574, 510] on button "Search" at bounding box center [555, 504] width 97 height 40
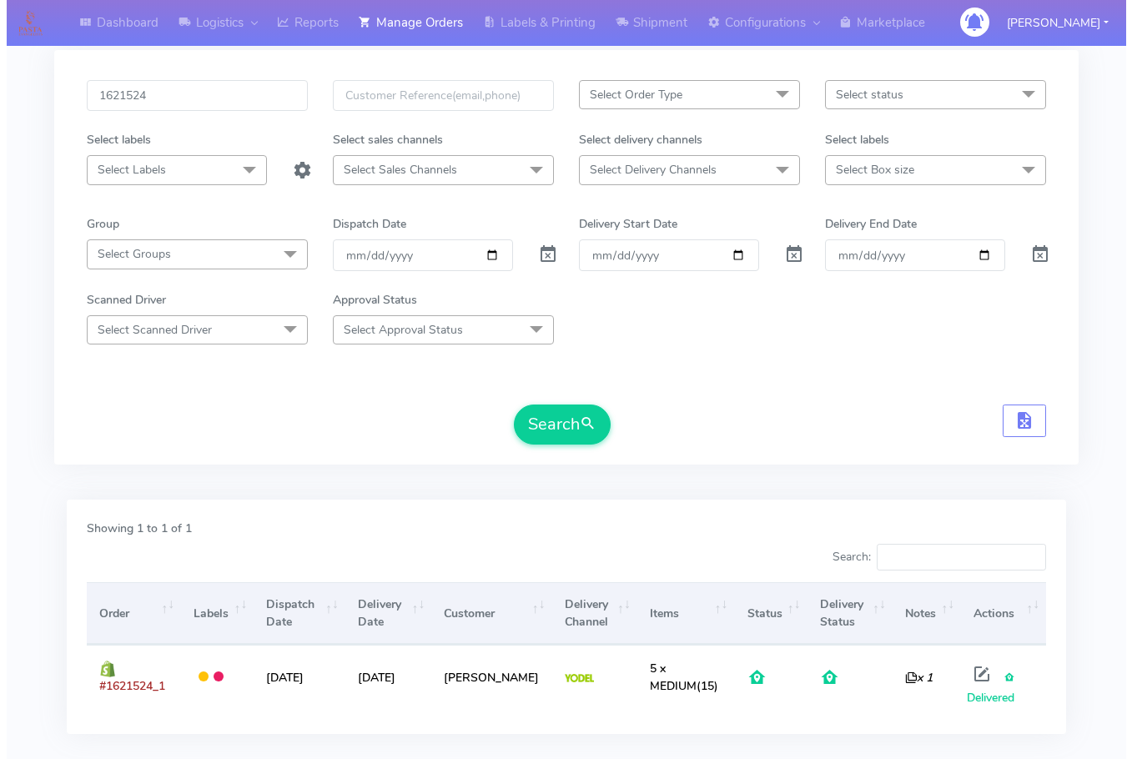
scroll to position [172, 0]
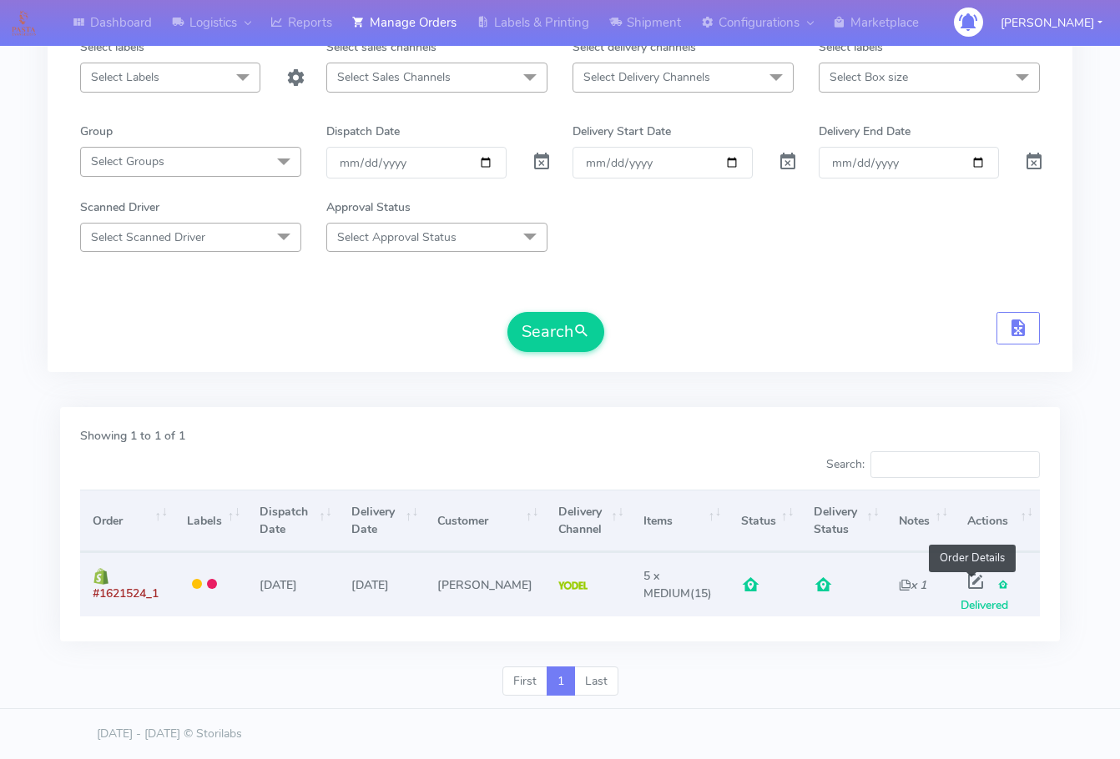
click at [971, 589] on span at bounding box center [975, 585] width 30 height 16
select select "5"
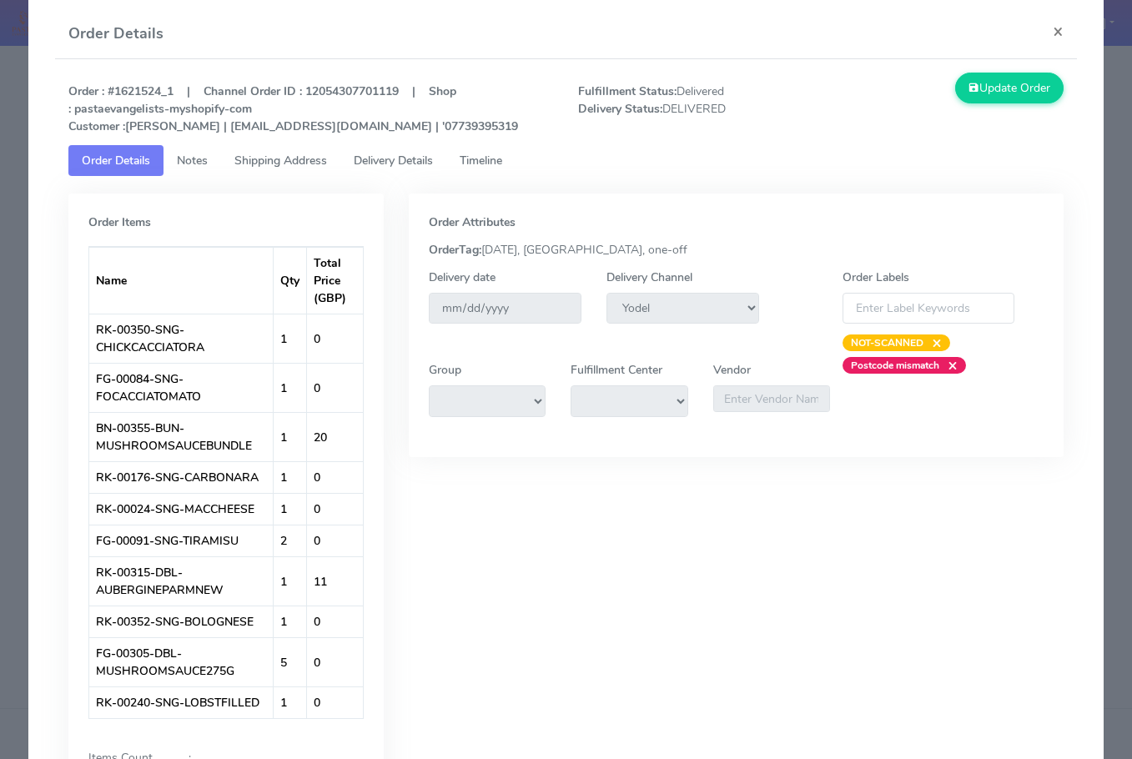
scroll to position [0, 0]
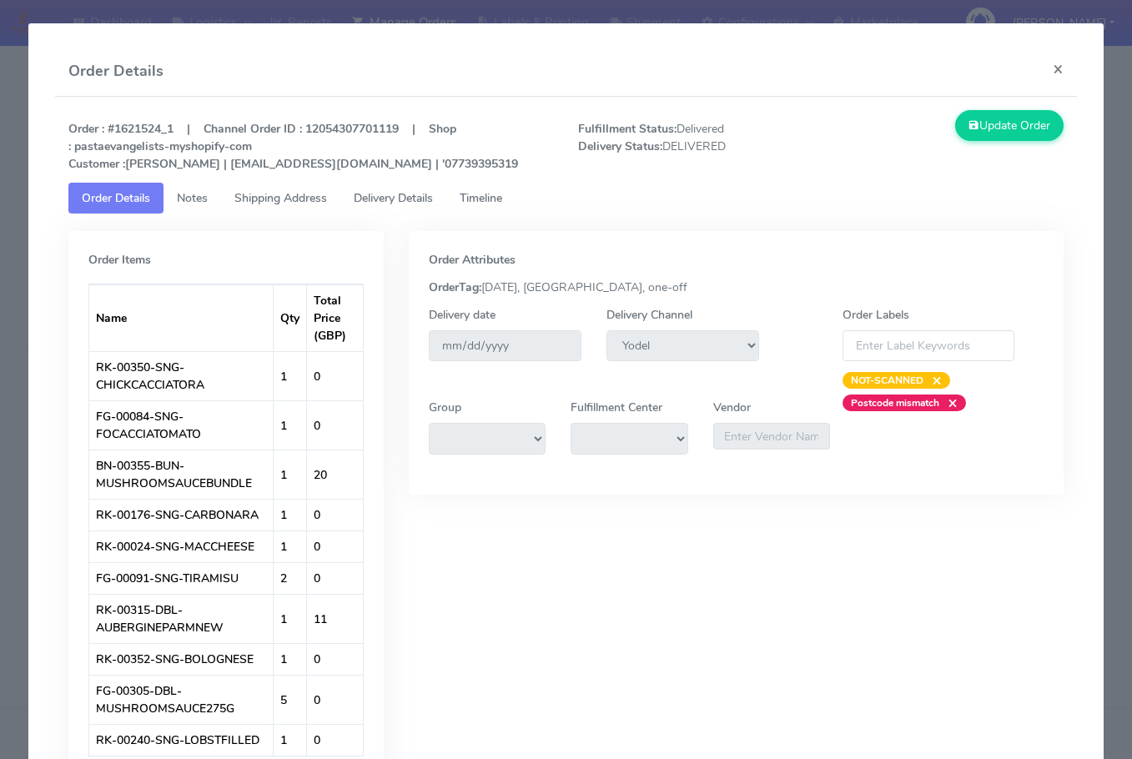
click at [287, 199] on span "Shipping Address" at bounding box center [280, 198] width 93 height 16
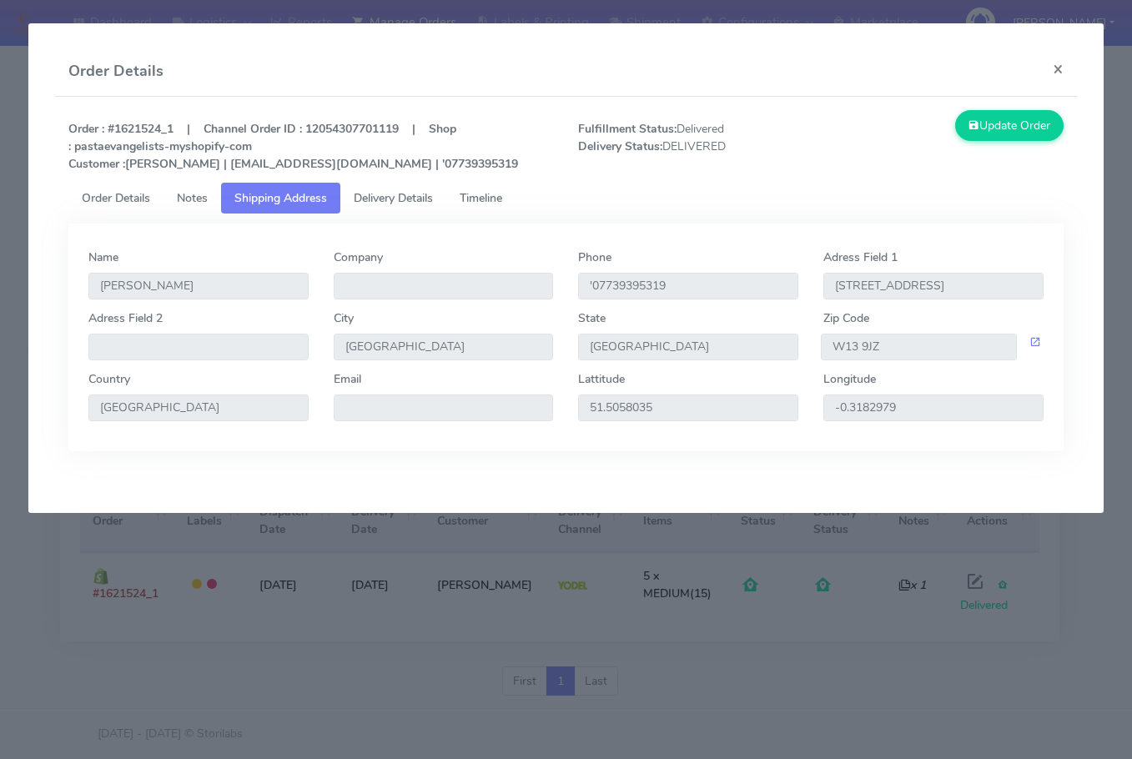
click at [415, 207] on link "Delivery Details" at bounding box center [393, 198] width 106 height 31
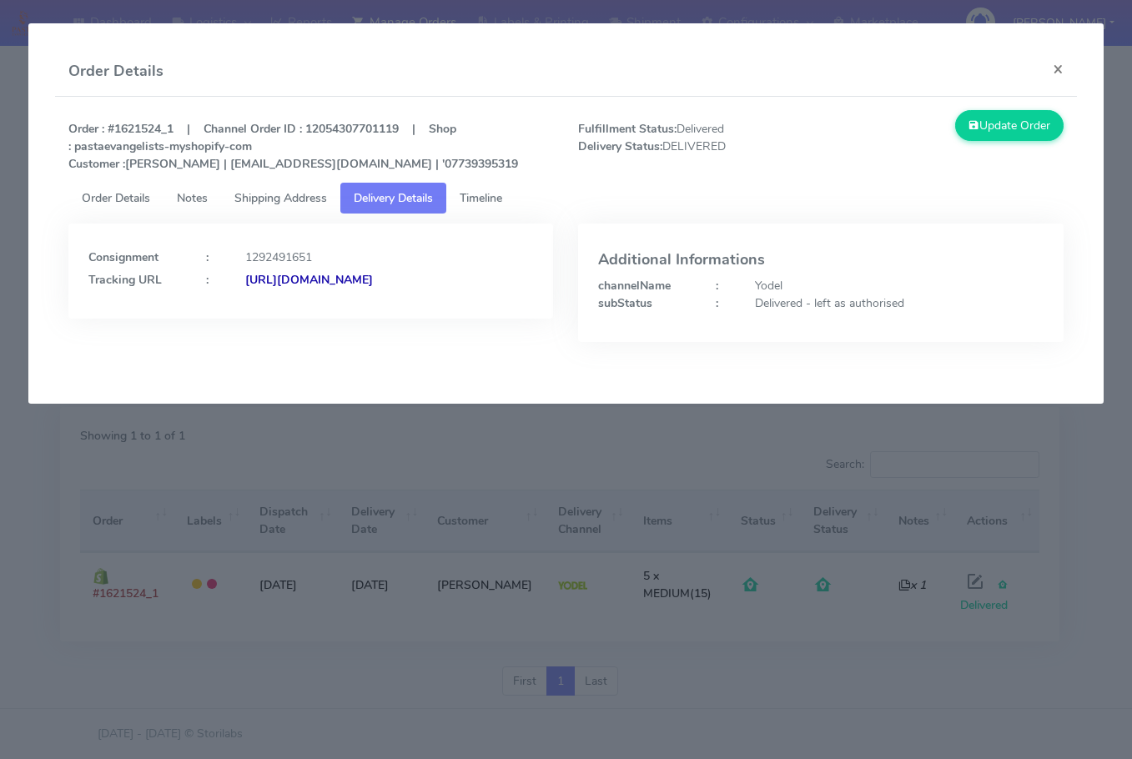
click at [501, 202] on span "Timeline" at bounding box center [481, 198] width 43 height 16
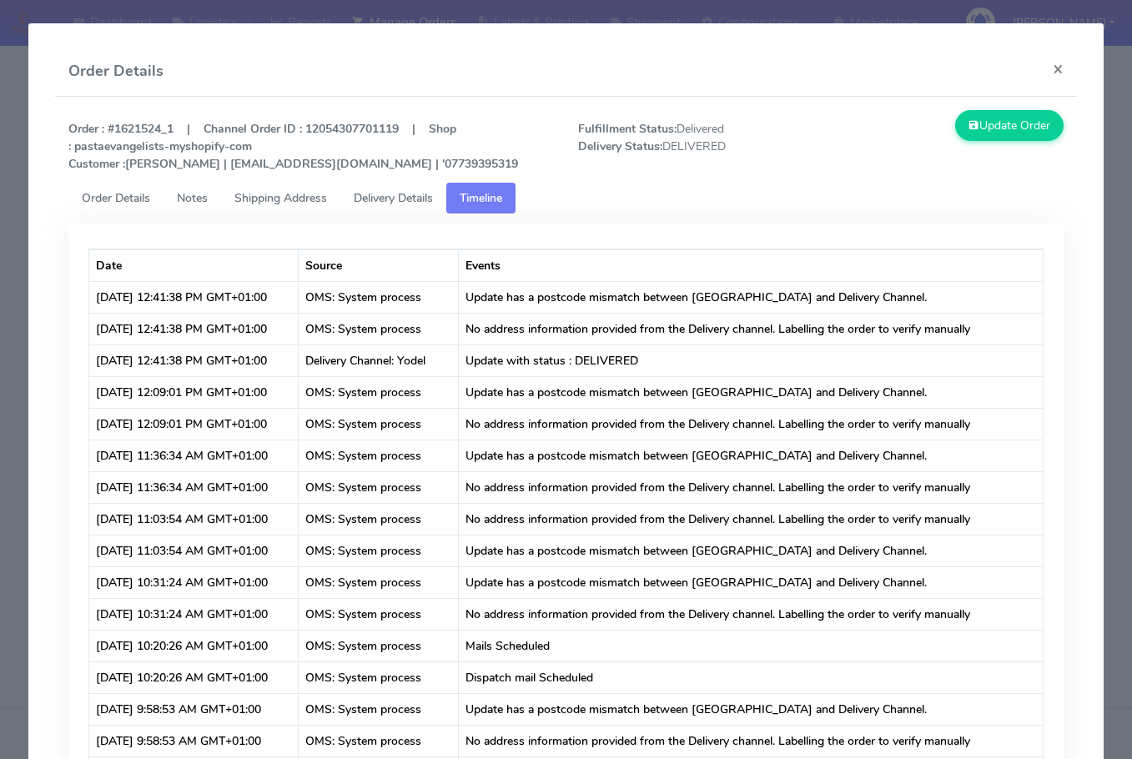
drag, startPoint x: 378, startPoint y: 205, endPoint x: 391, endPoint y: 219, distance: 19.5
click at [379, 204] on span "Delivery Details" at bounding box center [393, 198] width 79 height 16
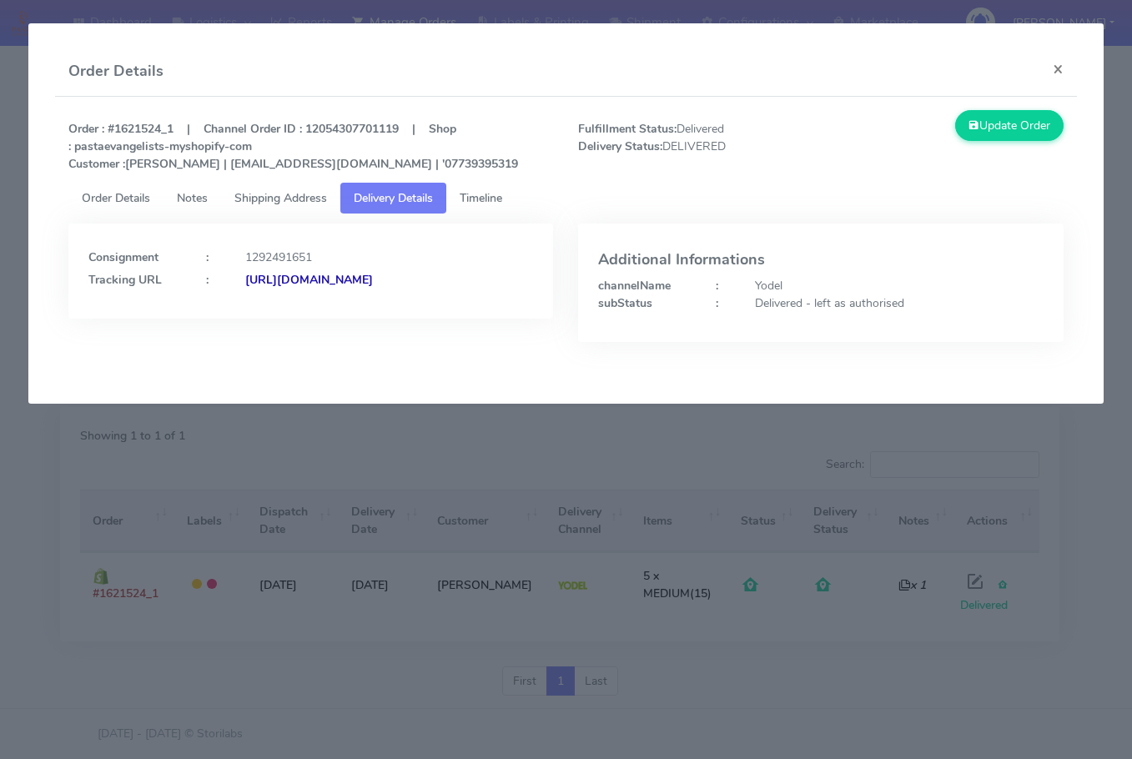
click at [272, 191] on span "Shipping Address" at bounding box center [280, 198] width 93 height 16
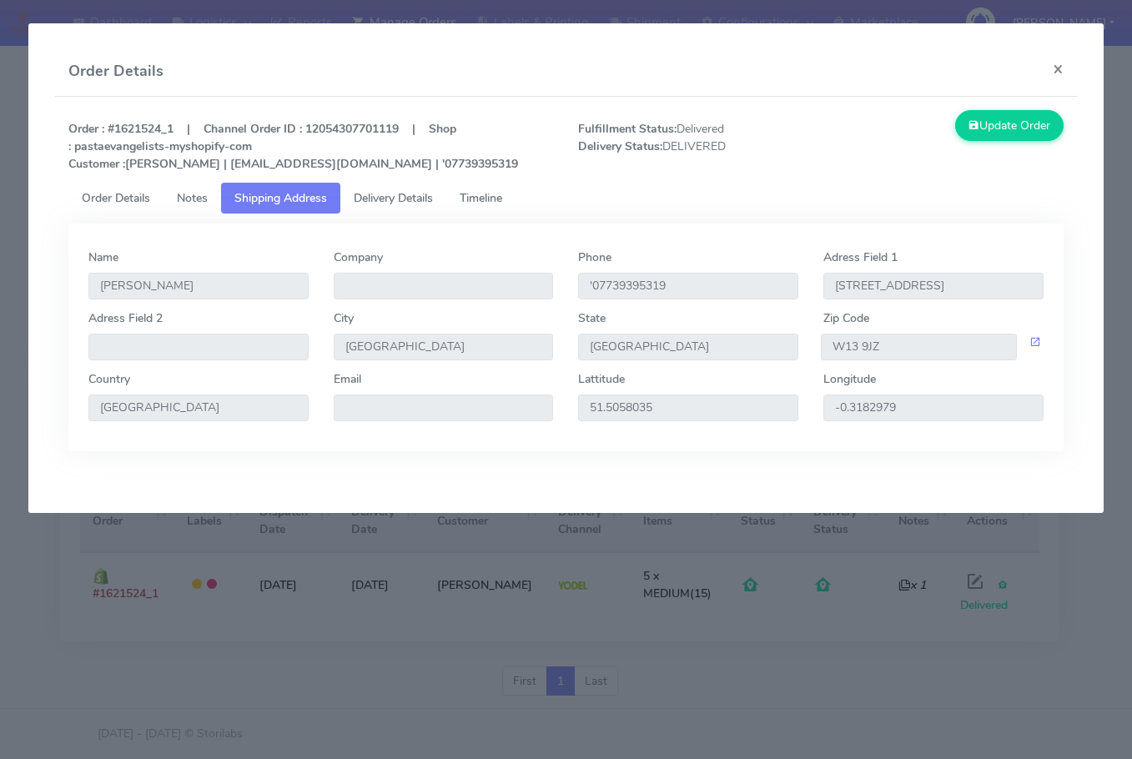
click at [175, 194] on link "Notes" at bounding box center [193, 198] width 58 height 31
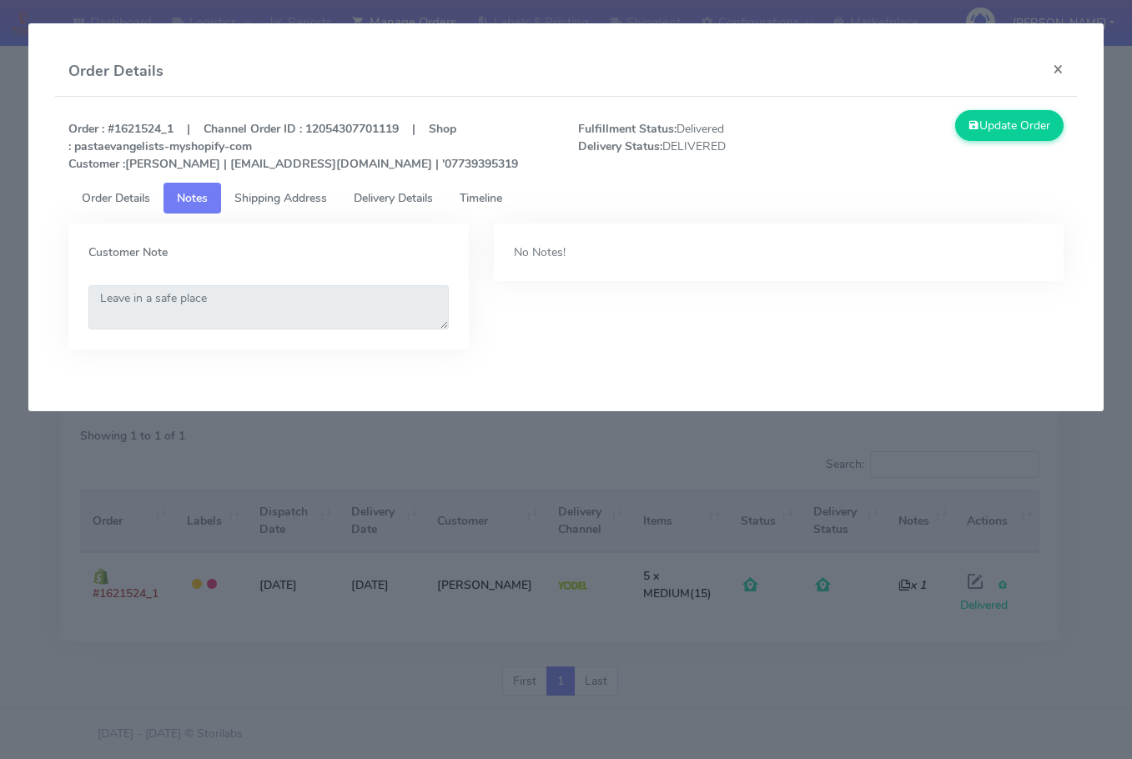
click at [130, 195] on span "Order Details" at bounding box center [116, 198] width 68 height 16
